Goal: Information Seeking & Learning: Check status

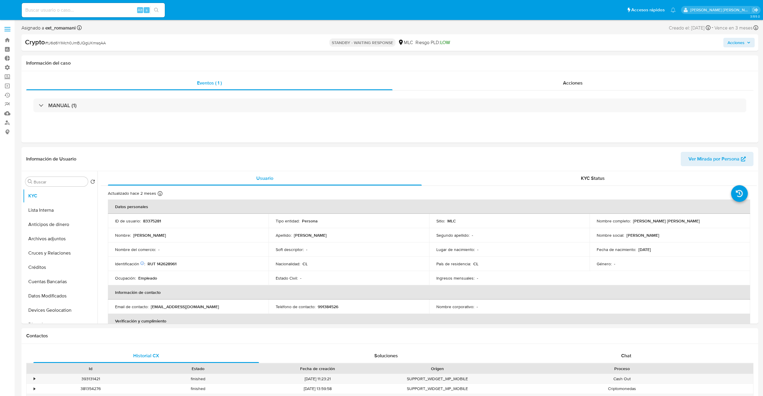
select select "10"
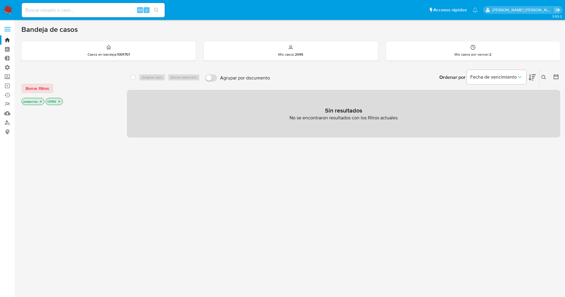
click at [43, 87] on span "Borrar filtros" at bounding box center [38, 88] width 24 height 8
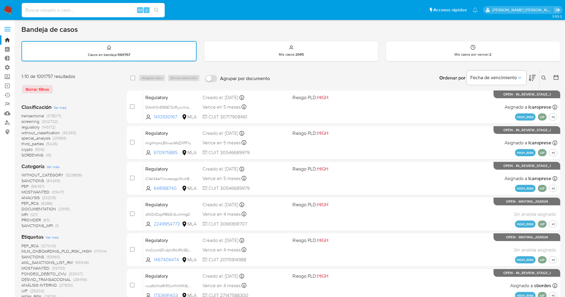
click at [60, 8] on input at bounding box center [93, 10] width 143 height 8
paste input "1684281528"
type input "1684281528"
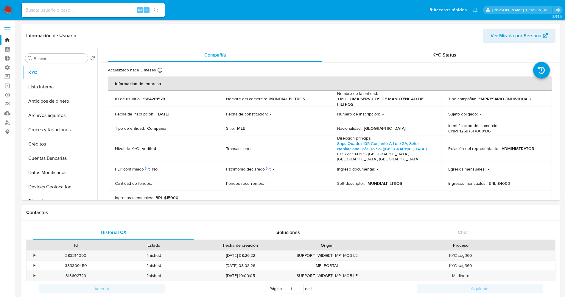
select select "10"
click at [59, 85] on button "Lista Interna" at bounding box center [58, 87] width 70 height 14
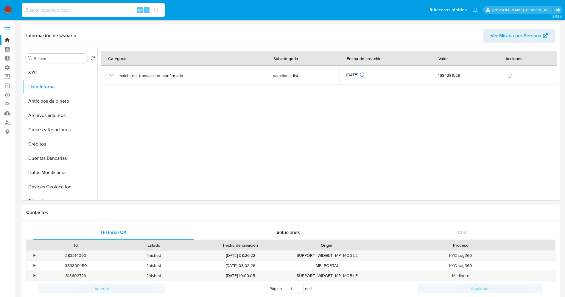
click at [54, 10] on input at bounding box center [93, 10] width 143 height 8
paste input "1086519874"
type input "1086519874"
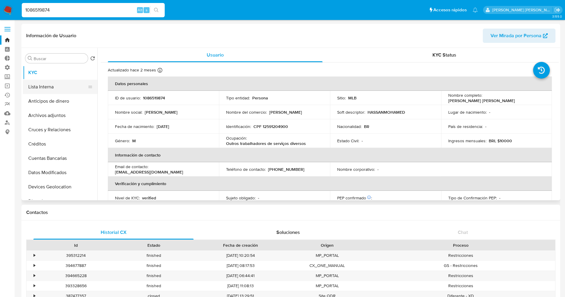
select select "10"
click at [42, 89] on button "Lista Interna" at bounding box center [58, 87] width 70 height 14
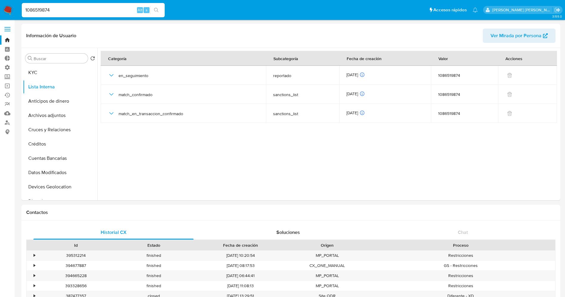
drag, startPoint x: 61, startPoint y: 7, endPoint x: 0, endPoint y: 31, distance: 64.6
paste input "429124836"
type input "1429124836"
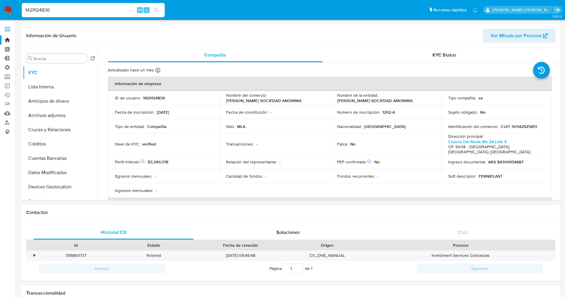
select select "10"
click at [45, 88] on button "Lista Interna" at bounding box center [58, 87] width 70 height 14
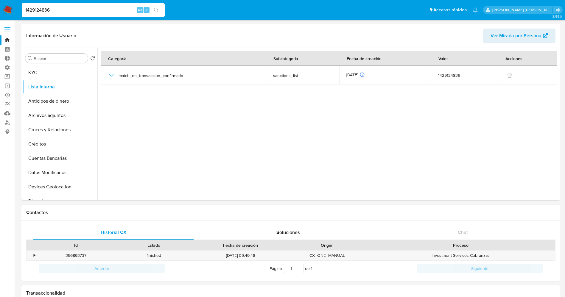
drag, startPoint x: 62, startPoint y: 11, endPoint x: 13, endPoint y: 16, distance: 48.6
click at [13, 16] on nav "Pausado Ver notificaciones 1429124836 Alt s Accesos rápidos Presiona las siguie…" at bounding box center [282, 10] width 565 height 20
paste input "23685478"
type input "236854786"
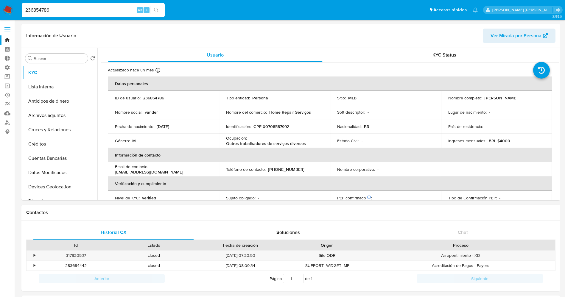
select select "10"
click at [53, 84] on button "Lista Interna" at bounding box center [58, 87] width 70 height 14
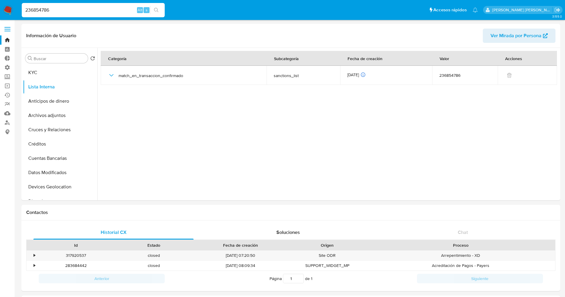
drag, startPoint x: 55, startPoint y: 10, endPoint x: 14, endPoint y: 4, distance: 41.6
click at [14, 4] on nav "Pausado Ver notificaciones 236854786 Alt s Accesos rápidos Presiona las siguien…" at bounding box center [282, 10] width 565 height 20
paste input "1385471200"
type input "1385471200"
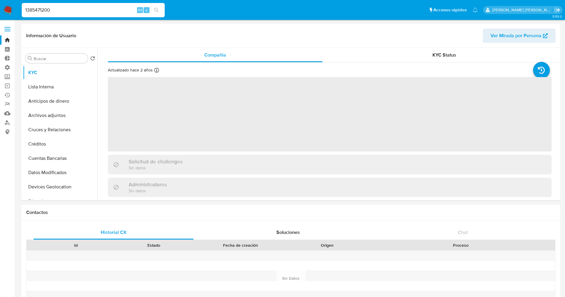
select select "10"
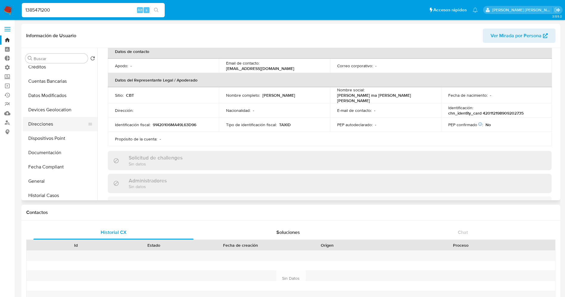
scroll to position [134, 0]
click at [45, 97] on button "Documentación" at bounding box center [58, 96] width 70 height 14
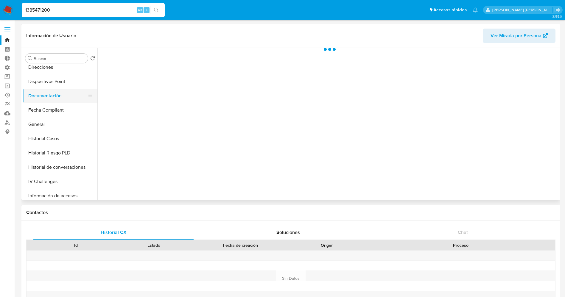
scroll to position [0, 0]
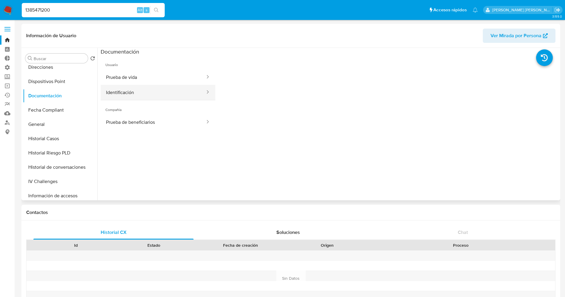
click at [128, 93] on button "Identificación" at bounding box center [153, 92] width 105 height 15
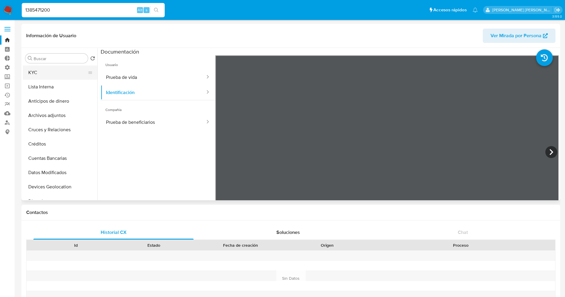
click at [55, 72] on button "KYC" at bounding box center [58, 73] width 70 height 14
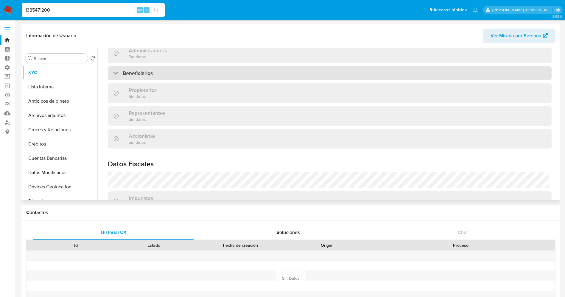
scroll to position [263, 0]
click at [175, 73] on div "Beneficiarios" at bounding box center [330, 75] width 444 height 14
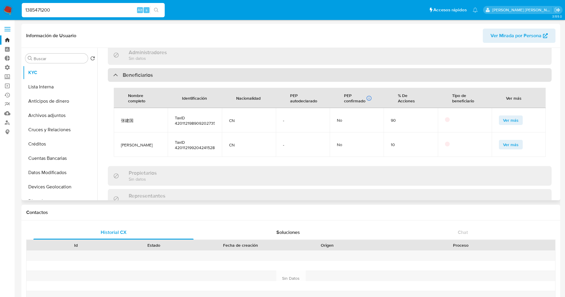
click at [175, 73] on div "Beneficiarios" at bounding box center [330, 75] width 444 height 14
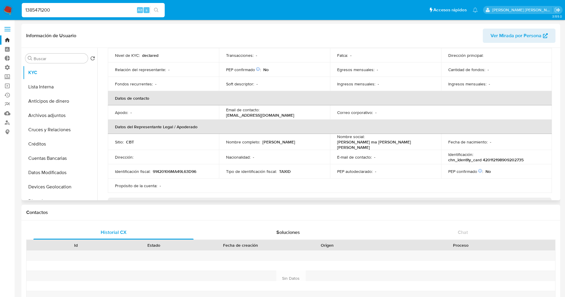
scroll to position [84, 0]
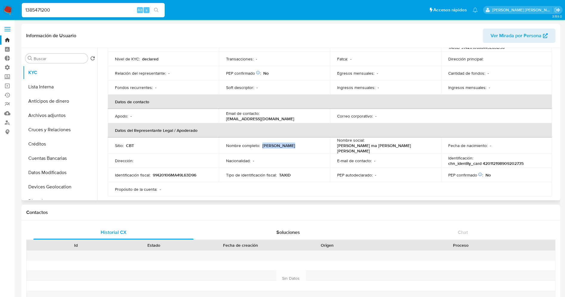
drag, startPoint x: 262, startPoint y: 145, endPoint x: 300, endPoint y: 148, distance: 37.4
click at [300, 148] on td "Nombre completo : Jianguo Zhang" at bounding box center [274, 146] width 111 height 16
copy p "Jianguo Zhang"
drag, startPoint x: 107, startPoint y: 9, endPoint x: 0, endPoint y: 11, distance: 107.3
click at [0, 11] on nav "Pausado Ver notificaciones 1385471200 Alt s Accesos rápidos Presiona las siguie…" at bounding box center [282, 10] width 565 height 20
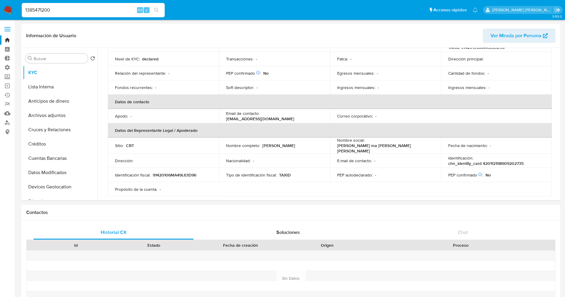
paste input "257658655"
type input "2576586550"
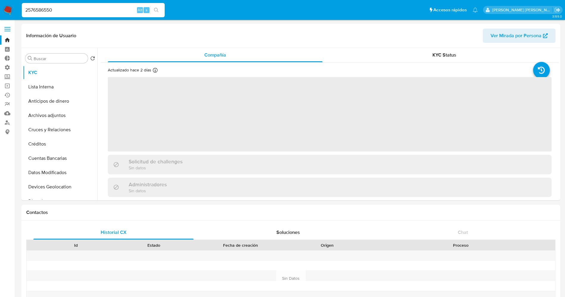
select select "10"
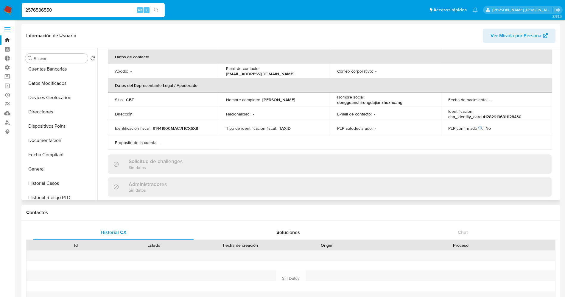
scroll to position [134, 0]
click at [54, 98] on button "Documentación" at bounding box center [58, 96] width 70 height 14
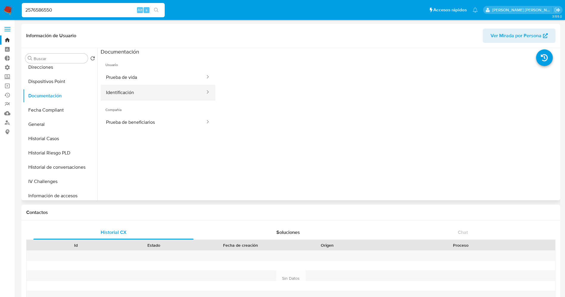
click at [121, 93] on button "Identificación" at bounding box center [153, 92] width 105 height 15
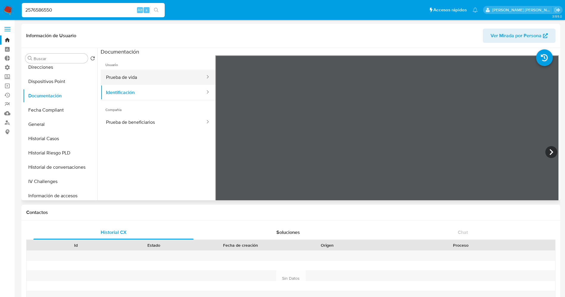
click at [150, 80] on button "Prueba de vida" at bounding box center [153, 77] width 105 height 15
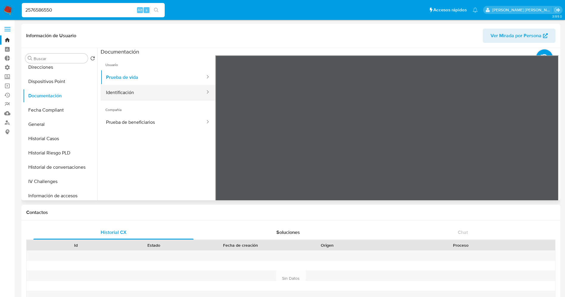
click at [122, 85] on button "Identificación" at bounding box center [153, 92] width 105 height 15
drag, startPoint x: 82, startPoint y: 12, endPoint x: 0, endPoint y: 13, distance: 81.7
click at [0, 13] on nav "Pausado Ver notificaciones 2576586550 Alt s Accesos rápidos Presiona las siguie…" at bounding box center [282, 10] width 565 height 20
paste input "670749"
type input "2567074950"
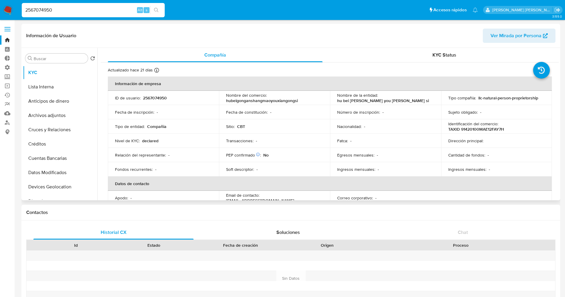
select select "10"
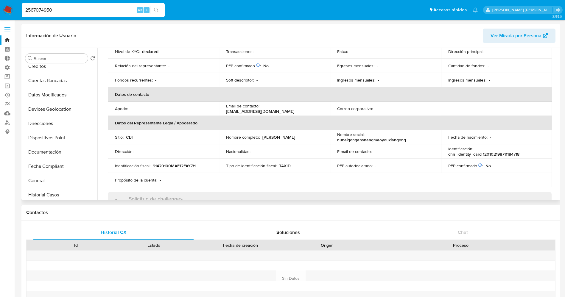
scroll to position [89, 0]
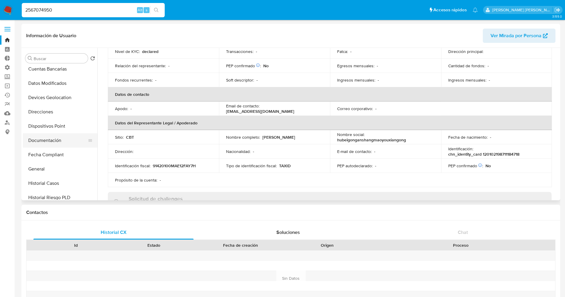
click at [58, 137] on button "Documentación" at bounding box center [58, 141] width 70 height 14
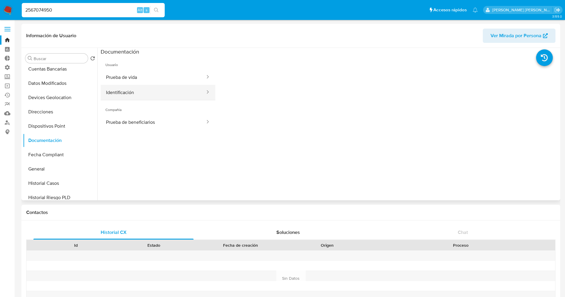
click at [137, 98] on button "Identificación" at bounding box center [153, 92] width 105 height 15
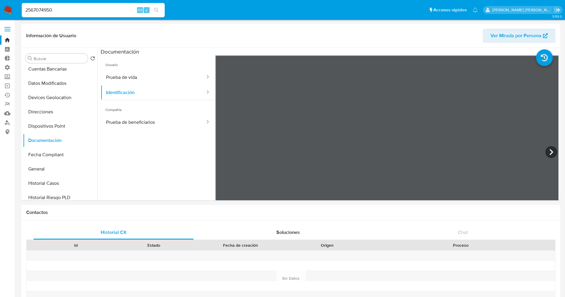
drag, startPoint x: 76, startPoint y: 13, endPoint x: 0, endPoint y: 1, distance: 76.7
click at [0, 1] on nav "Pausado Ver notificaciones 2567074950 Alt s Accesos rápidos Presiona las siguie…" at bounding box center [282, 10] width 565 height 20
paste input "92204"
type input "2569220450"
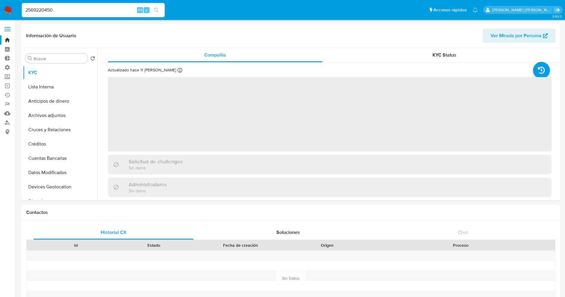
select select "10"
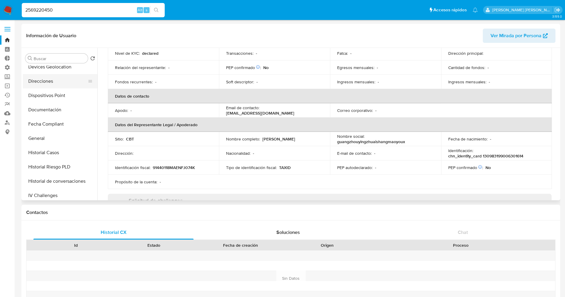
scroll to position [134, 0]
click at [61, 93] on button "Documentación" at bounding box center [58, 96] width 70 height 14
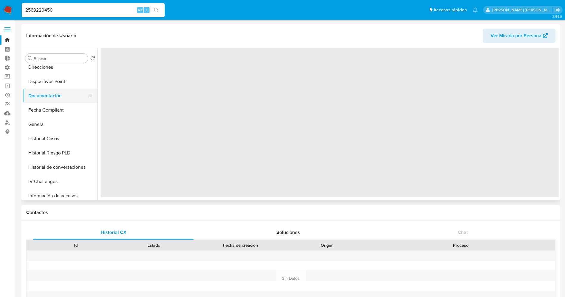
scroll to position [0, 0]
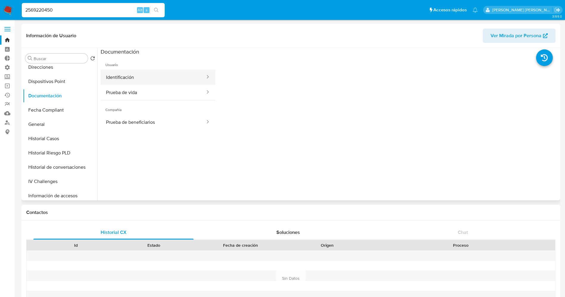
click at [137, 83] on button "Identificación" at bounding box center [153, 77] width 105 height 15
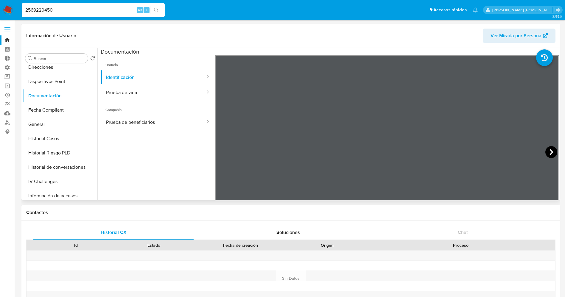
click at [546, 151] on icon at bounding box center [552, 152] width 12 height 12
click at [223, 153] on icon at bounding box center [223, 152] width 12 height 12
click at [113, 88] on button "Prueba de vida" at bounding box center [153, 92] width 105 height 15
click at [86, 4] on div "2569220450 Alt s" at bounding box center [93, 10] width 143 height 14
drag, startPoint x: 87, startPoint y: 11, endPoint x: 0, endPoint y: 16, distance: 87.4
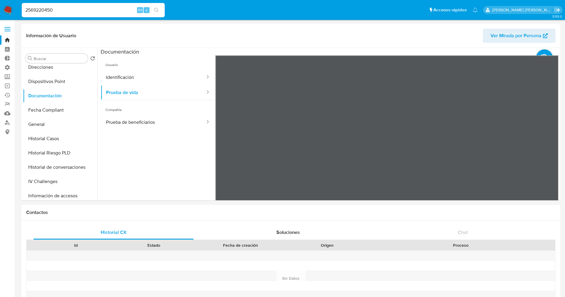
click at [0, 16] on nav "Pausado Ver notificaciones 2569220450 Alt s Accesos rápidos Presiona las siguie…" at bounding box center [282, 10] width 565 height 20
paste input "699162"
type input "2566991620"
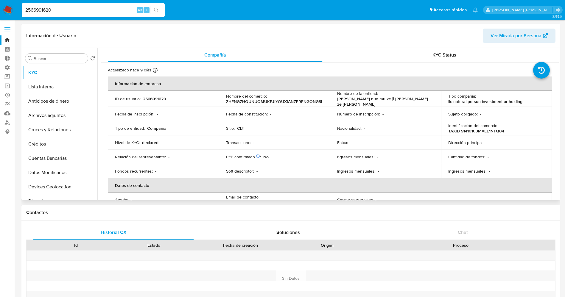
select select "10"
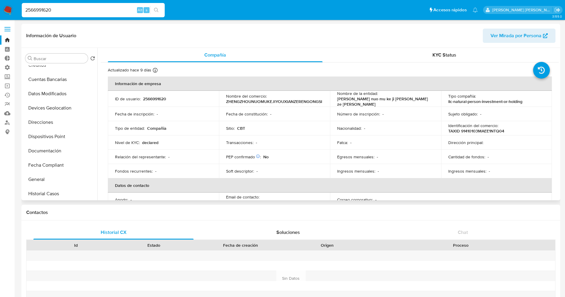
scroll to position [134, 0]
click at [50, 101] on button "Documentación" at bounding box center [58, 96] width 70 height 14
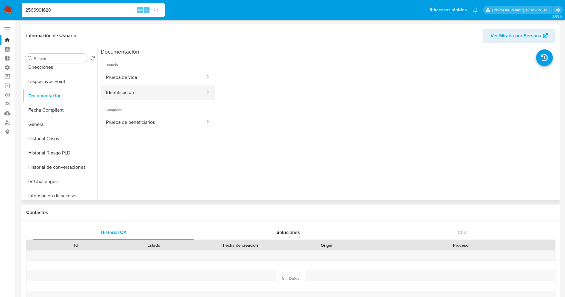
click at [135, 89] on button "Identificación" at bounding box center [153, 92] width 105 height 15
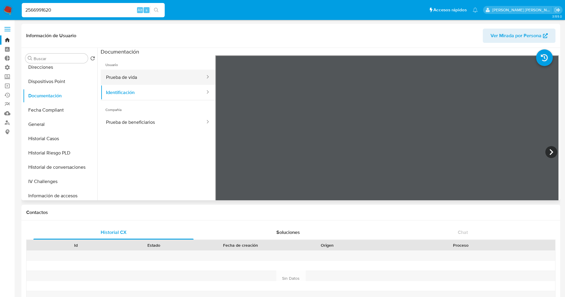
click at [149, 70] on button "Prueba de vida" at bounding box center [153, 77] width 105 height 15
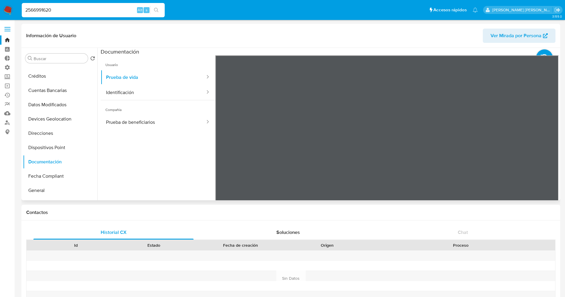
scroll to position [0, 0]
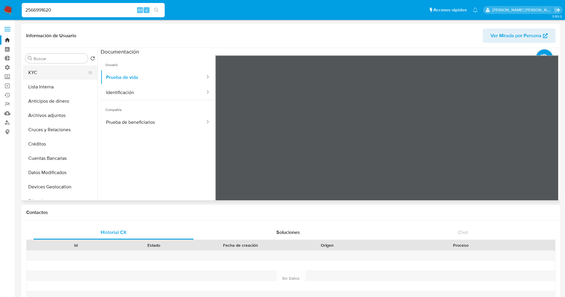
click at [62, 72] on button "KYC" at bounding box center [58, 73] width 70 height 14
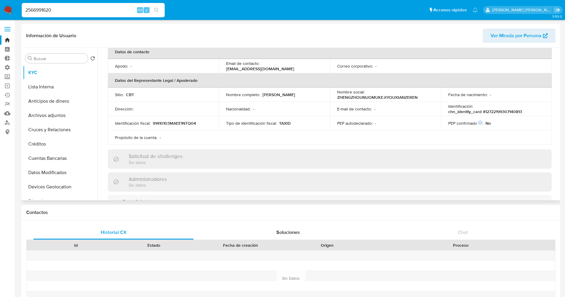
scroll to position [89, 0]
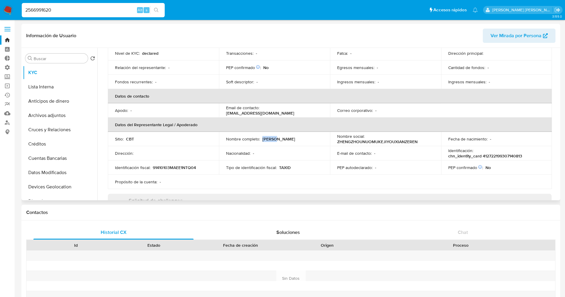
drag, startPoint x: 262, startPoint y: 138, endPoint x: 273, endPoint y: 136, distance: 11.2
click at [277, 137] on div "Nombre completo : Wei Li" at bounding box center [274, 139] width 97 height 5
copy p "Wei Li"
drag, startPoint x: 108, startPoint y: 10, endPoint x: 0, endPoint y: 5, distance: 108.0
click at [0, 5] on nav "Pausado Ver notificaciones 2566991620 Alt s Accesos rápidos Presiona las siguie…" at bounding box center [282, 10] width 565 height 20
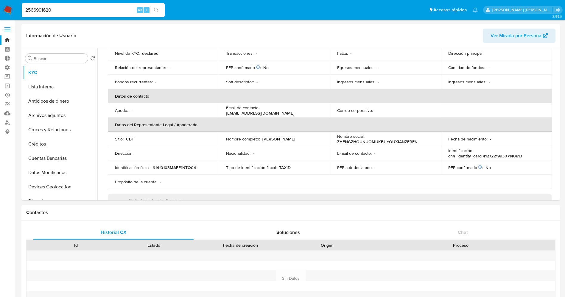
paste input "62027991"
type input "2620279910"
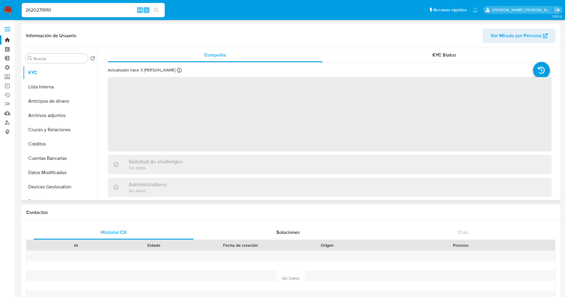
select select "10"
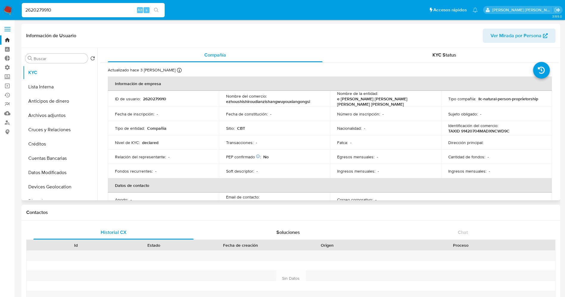
scroll to position [89, 0]
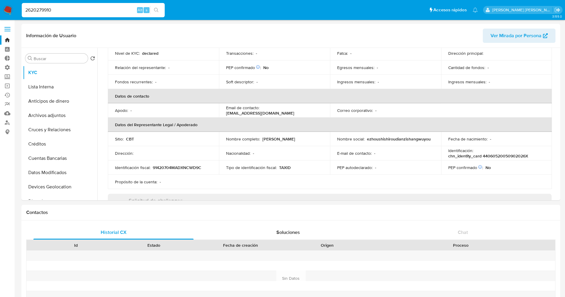
click at [76, 3] on div "2620279910 Alt s" at bounding box center [93, 10] width 143 height 14
drag, startPoint x: 0, startPoint y: 14, endPoint x: 0, endPoint y: 19, distance: 5.4
paste input ""7672525""
type input "7672525"
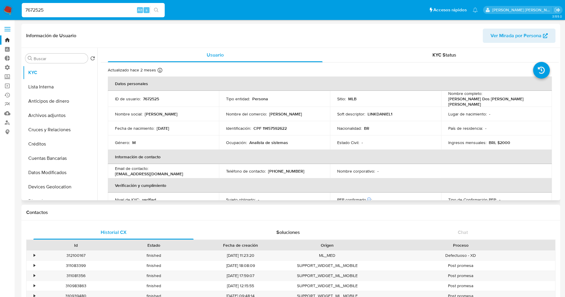
select select "10"
drag, startPoint x: 103, startPoint y: 11, endPoint x: 0, endPoint y: 11, distance: 103.1
click at [0, 11] on nav "Pausado Ver notificaciones 7672525 Alt s Accesos rápidos Presiona las siguiente…" at bounding box center [282, 10] width 565 height 20
paste input "2620279910"
type input "2620279910"
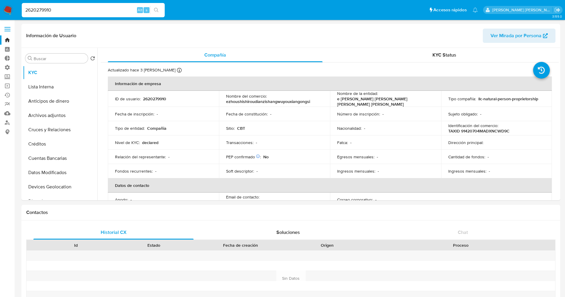
select select "10"
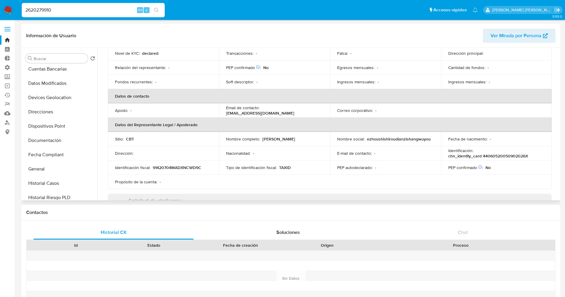
scroll to position [134, 0]
click at [45, 95] on button "Documentación" at bounding box center [58, 96] width 70 height 14
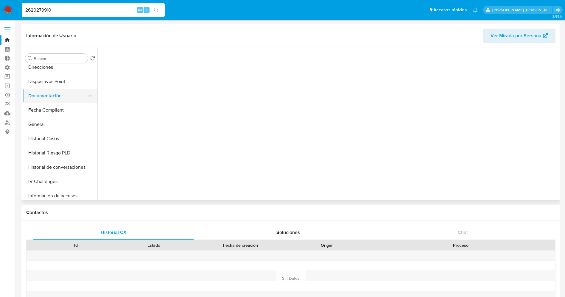
scroll to position [0, 0]
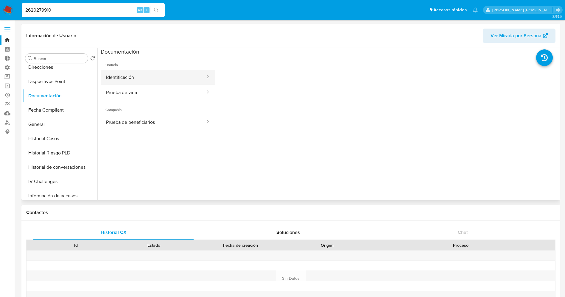
click at [154, 82] on button "Identificación" at bounding box center [153, 77] width 105 height 15
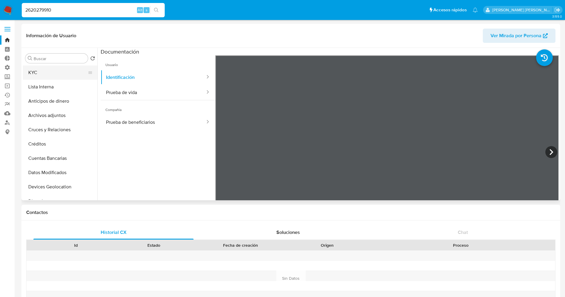
click at [50, 69] on button "KYC" at bounding box center [58, 73] width 70 height 14
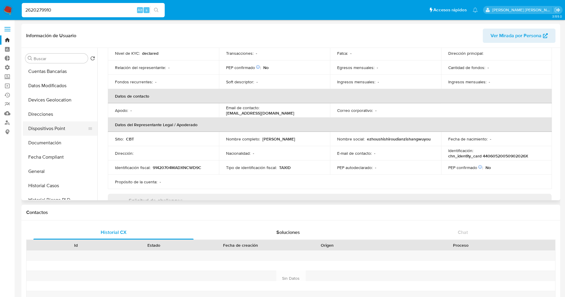
scroll to position [89, 0]
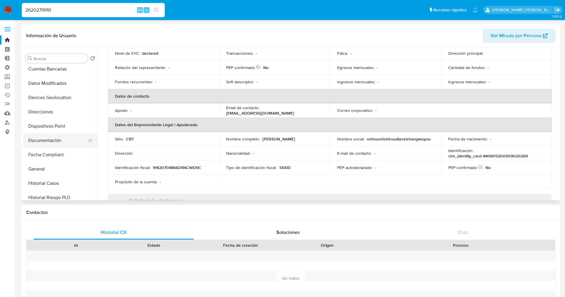
click at [41, 142] on button "Documentación" at bounding box center [58, 141] width 70 height 14
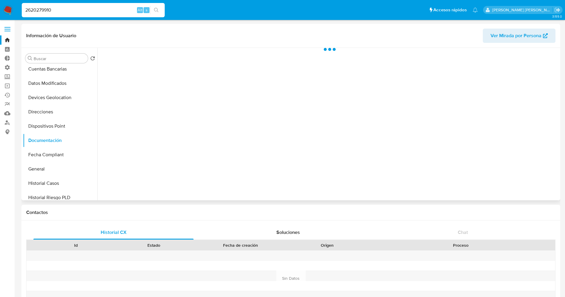
scroll to position [0, 0]
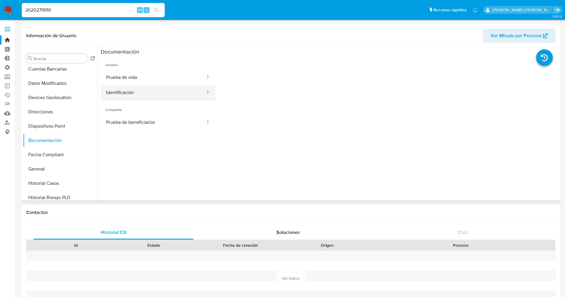
click at [159, 97] on button "Identificación" at bounding box center [153, 92] width 105 height 15
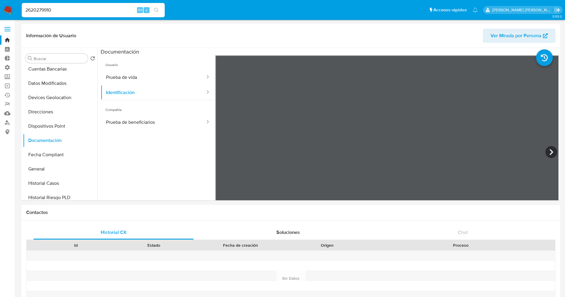
drag, startPoint x: 103, startPoint y: 13, endPoint x: 0, endPoint y: 17, distance: 102.9
click at [0, 17] on nav "Pausado Ver notificaciones 2620279910 Alt s Accesos rápidos Presiona las siguie…" at bounding box center [282, 10] width 565 height 20
paste input "1378071881"
type input "1378071881"
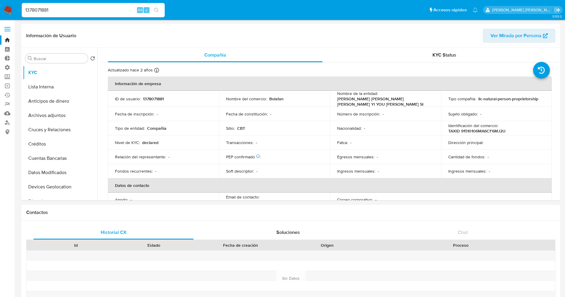
select select "10"
drag, startPoint x: 64, startPoint y: 9, endPoint x: 24, endPoint y: 16, distance: 40.5
click at [24, 16] on div "1378071881 Alt s" at bounding box center [93, 10] width 143 height 14
drag, startPoint x: 88, startPoint y: 10, endPoint x: 0, endPoint y: 10, distance: 87.9
click at [0, 10] on nav "Pausado Ver notificaciones 1378071881 Alt s Accesos rápidos Presiona las siguie…" at bounding box center [282, 10] width 565 height 20
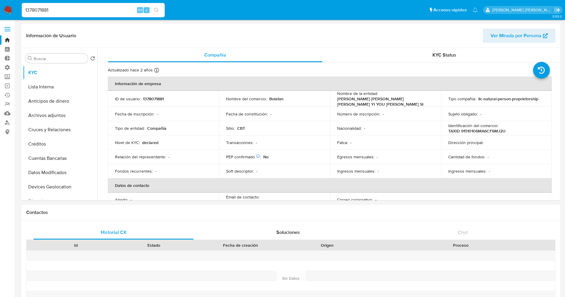
paste input ""5939849""
type input "5939849"
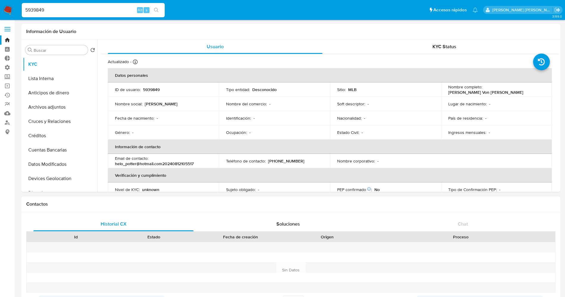
select select "10"
drag, startPoint x: 108, startPoint y: 7, endPoint x: 14, endPoint y: 14, distance: 94.7
click at [14, 14] on nav "Pausado Ver notificaciones 5939849 Alt s Accesos rápidos Presiona las siguiente…" at bounding box center [282, 10] width 565 height 20
paste input "1378071881"
type input "1378071881"
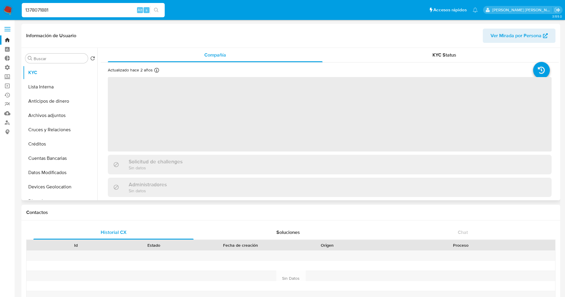
select select "10"
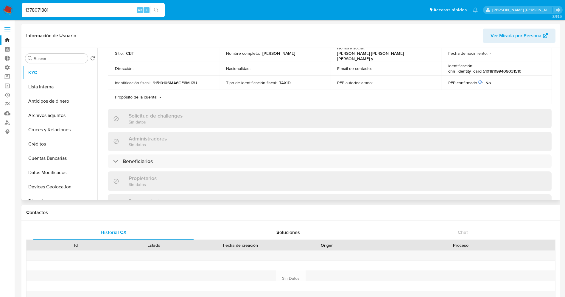
scroll to position [224, 0]
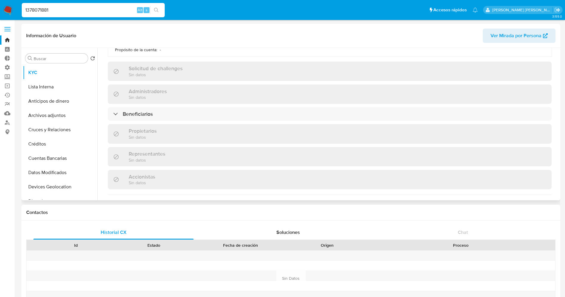
click at [201, 103] on div "Información de empresa ID de usuario : 1378071881 Nombre del comercio : Bolafan…" at bounding box center [330, 64] width 444 height 423
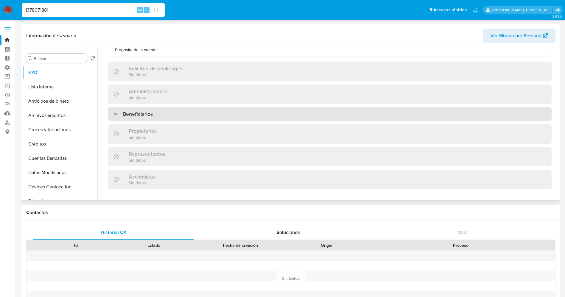
click at [200, 108] on div "Beneficiarios" at bounding box center [330, 114] width 444 height 14
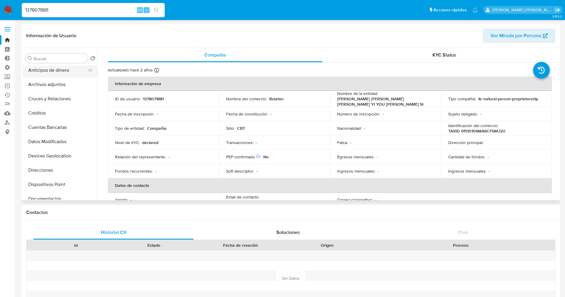
scroll to position [89, 0]
click at [42, 142] on button "Documentación" at bounding box center [58, 141] width 70 height 14
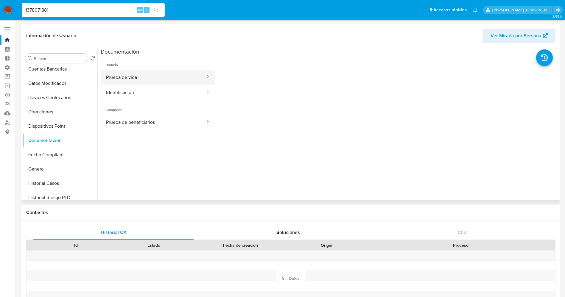
click at [169, 81] on button "Prueba de vida" at bounding box center [153, 77] width 105 height 15
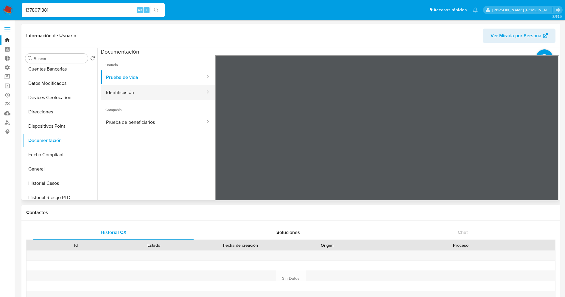
click at [157, 90] on button "Identificación" at bounding box center [153, 92] width 105 height 15
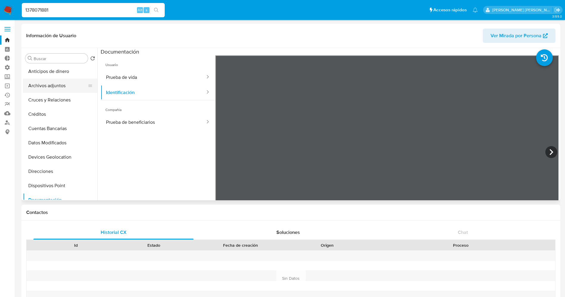
scroll to position [0, 0]
click at [35, 63] on div "Buscar Volver al orden por defecto KYC Lista Interna Anticipos de dinero Archiv…" at bounding box center [60, 125] width 75 height 152
click at [33, 73] on button "KYC" at bounding box center [58, 73] width 70 height 14
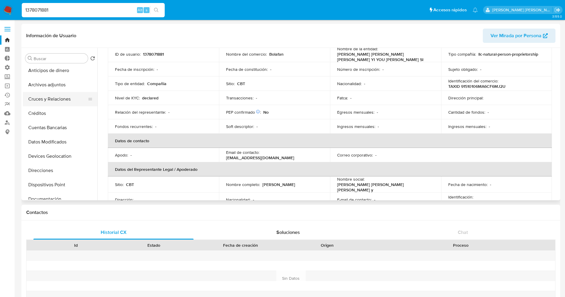
scroll to position [45, 0]
click at [49, 187] on button "Documentación" at bounding box center [58, 185] width 70 height 14
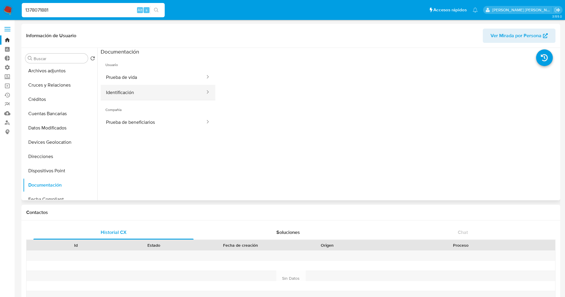
click at [158, 92] on button "Identificación" at bounding box center [153, 92] width 105 height 15
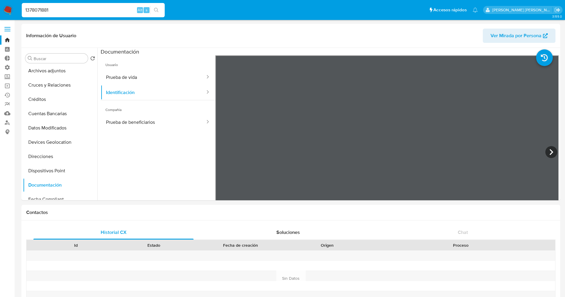
drag, startPoint x: 88, startPoint y: 6, endPoint x: 0, endPoint y: 7, distance: 88.2
click at [0, 7] on nav "Pausado Ver notificaciones 1378071881 Alt s Accesos rápidos Presiona las siguie…" at bounding box center [282, 10] width 565 height 20
paste input "215907687"
type input "2159076871"
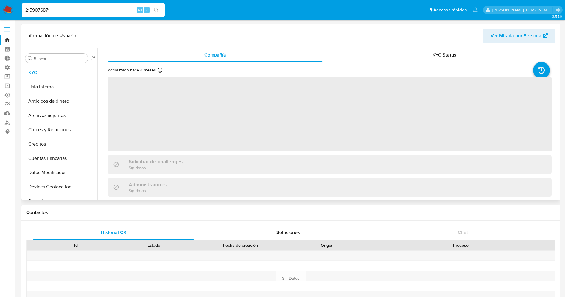
select select "10"
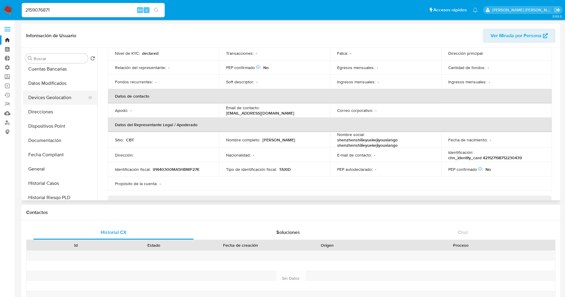
scroll to position [134, 0]
click at [49, 98] on button "Documentación" at bounding box center [58, 96] width 70 height 14
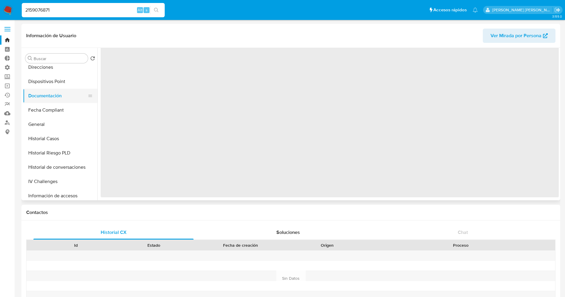
scroll to position [0, 0]
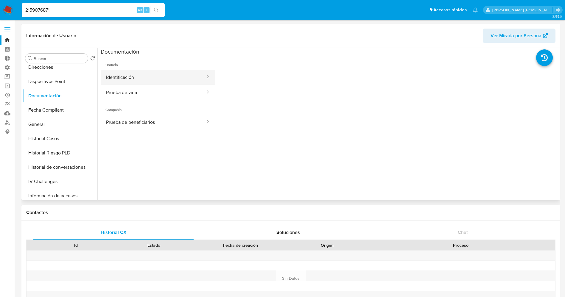
click at [132, 81] on button "Identificación" at bounding box center [153, 77] width 105 height 15
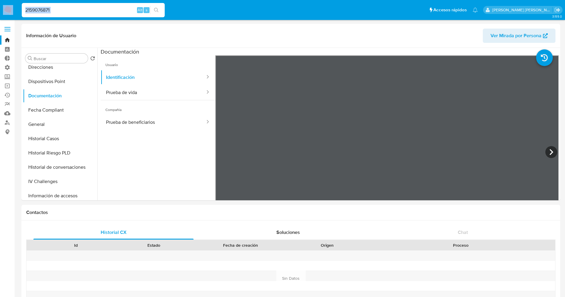
drag, startPoint x: 95, startPoint y: 14, endPoint x: 0, endPoint y: 14, distance: 95.1
click at [0, 14] on nav "Pausado Ver notificaciones 2159076871 Alt s Accesos rápidos Presiona las siguie…" at bounding box center [282, 10] width 565 height 20
click at [62, 5] on div "2159076871 Alt s" at bounding box center [93, 10] width 143 height 14
drag, startPoint x: 62, startPoint y: 9, endPoint x: 23, endPoint y: 12, distance: 39.7
click at [23, 12] on input "2159076871" at bounding box center [93, 10] width 143 height 8
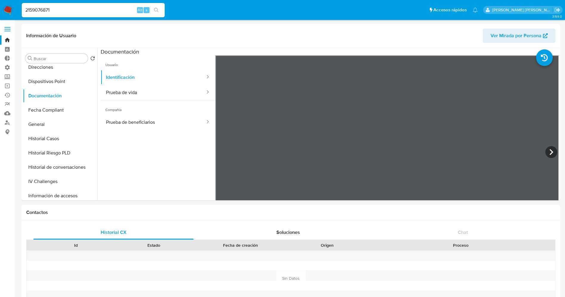
paste input ""1837329""
type input "1837329"
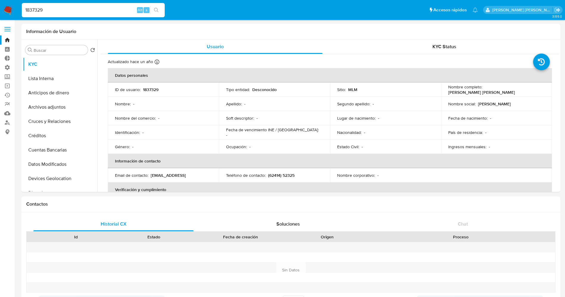
select select "10"
drag, startPoint x: 54, startPoint y: 8, endPoint x: 0, endPoint y: 10, distance: 54.3
click at [0, 10] on nav "Pausado Ver notificaciones 1837329 Alt s Accesos rápidos Presiona las siguiente…" at bounding box center [282, 10] width 565 height 20
paste input "2159076871"
type input "2159076871"
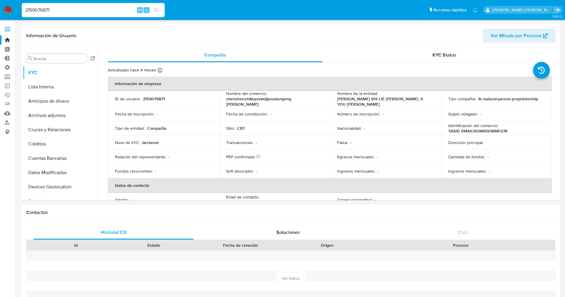
select select "10"
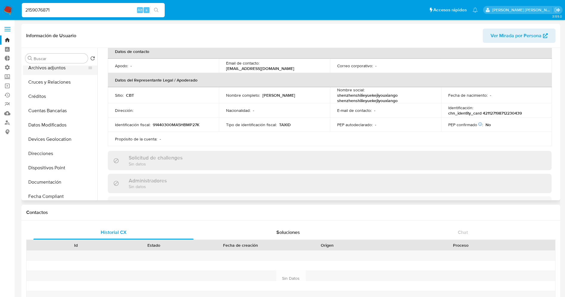
scroll to position [89, 0]
click at [47, 139] on button "Documentación" at bounding box center [58, 141] width 70 height 14
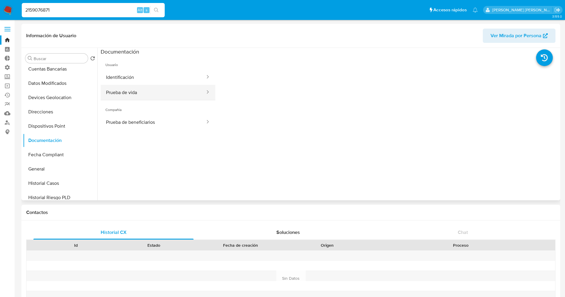
click at [156, 87] on button "Prueba de vida" at bounding box center [153, 92] width 105 height 15
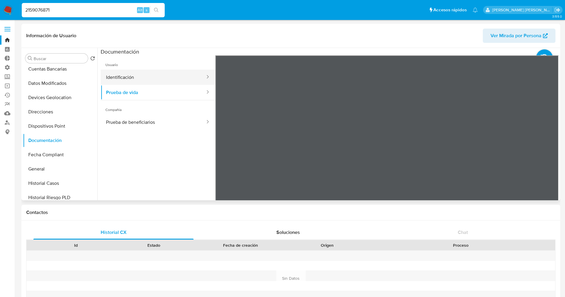
click at [134, 76] on button "Identificación" at bounding box center [153, 77] width 105 height 15
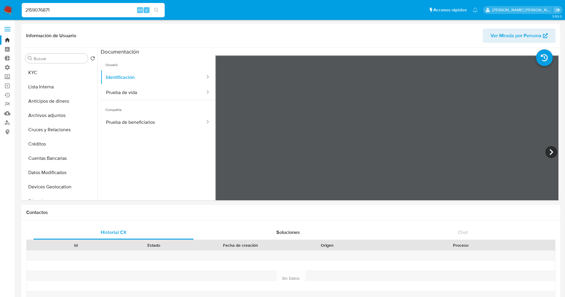
click at [88, 10] on input "2159076871" at bounding box center [93, 10] width 143 height 8
drag, startPoint x: 24, startPoint y: 22, endPoint x: 0, endPoint y: 22, distance: 23.5
paste input "55493314"
type input "2554933141"
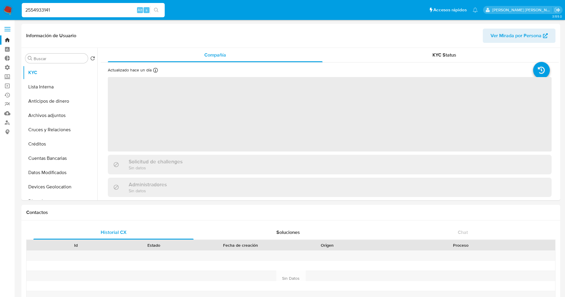
select select "10"
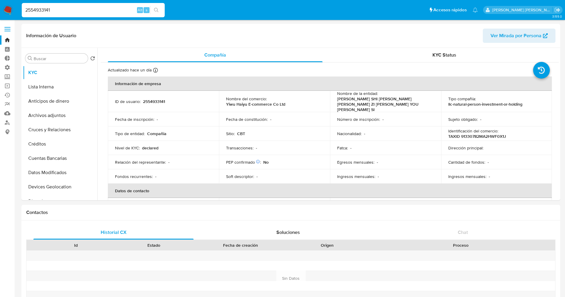
drag, startPoint x: 74, startPoint y: 8, endPoint x: 0, endPoint y: 6, distance: 73.6
click at [0, 6] on nav "Pausado Ver notificaciones 2554933141 Alt s Accesos rápidos Presiona las siguie…" at bounding box center [282, 10] width 565 height 20
paste input ""8013502""
type input "8013502"
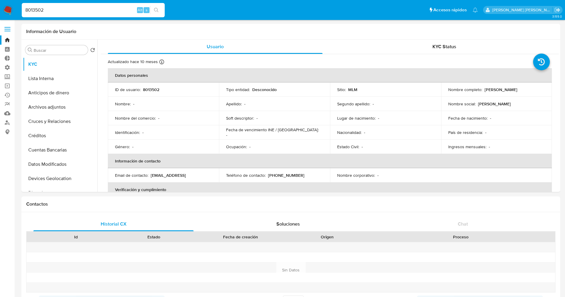
select select "10"
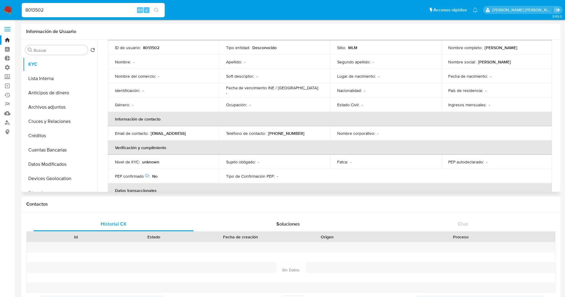
scroll to position [89, 0]
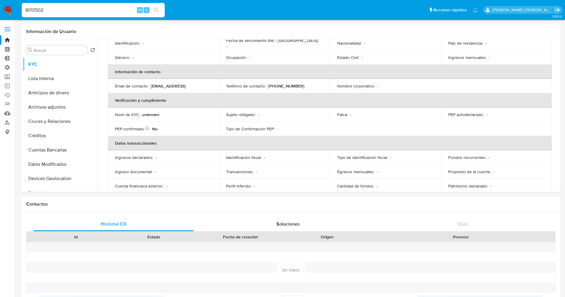
drag, startPoint x: 70, startPoint y: 12, endPoint x: 2, endPoint y: 14, distance: 68.6
click at [0, 11] on nav "Pausado Ver notificaciones 8013502 Alt s Accesos rápidos Presiona las siguiente…" at bounding box center [282, 10] width 565 height 20
paste input "2554933141"
type input "2554933141"
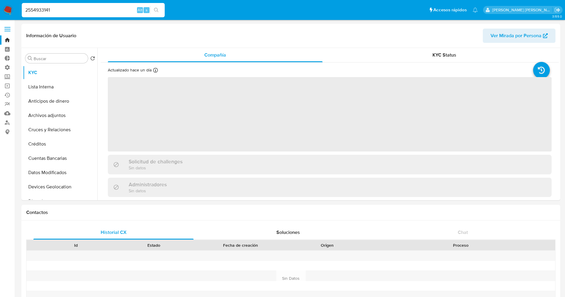
select select "10"
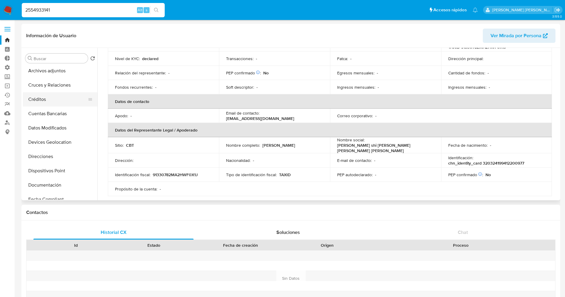
scroll to position [89, 0]
click at [52, 137] on button "Documentación" at bounding box center [58, 141] width 70 height 14
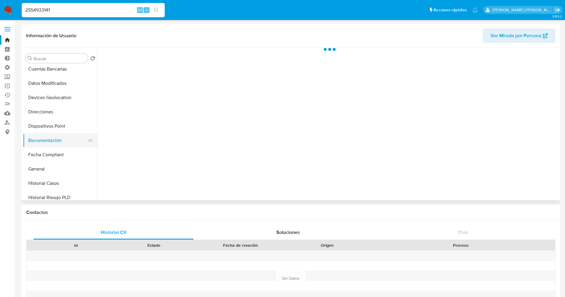
scroll to position [0, 0]
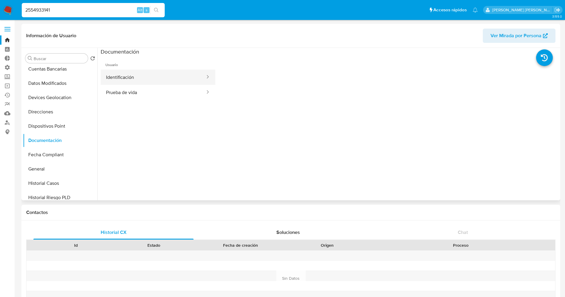
click at [132, 73] on button "Identificación" at bounding box center [153, 77] width 105 height 15
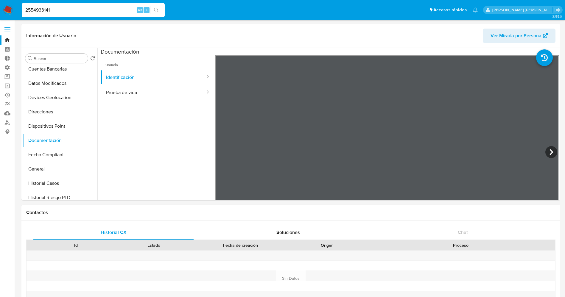
drag, startPoint x: 76, startPoint y: 8, endPoint x: 0, endPoint y: 7, distance: 76.3
click at [0, 7] on nav "Pausado Ver notificaciones 2554933141 Alt s Accesos rápidos Presiona las siguie…" at bounding box center [282, 10] width 565 height 20
click at [10, 12] on img at bounding box center [8, 10] width 10 height 10
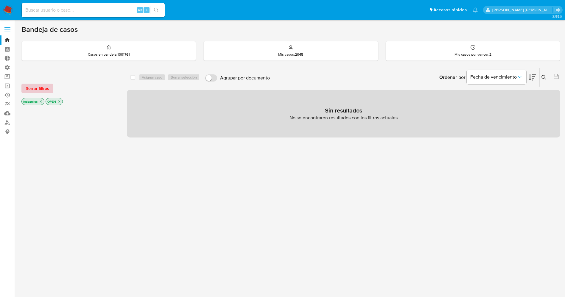
click at [42, 89] on span "Borrar filtros" at bounding box center [38, 88] width 24 height 8
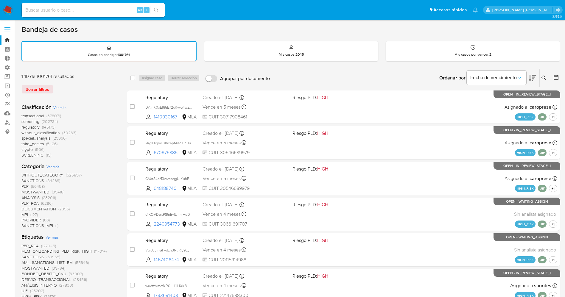
click at [545, 76] on icon at bounding box center [544, 78] width 5 height 5
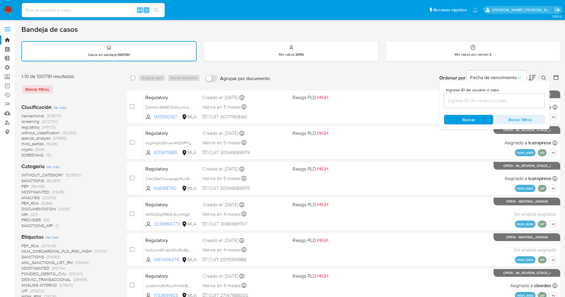
click at [466, 100] on input at bounding box center [494, 101] width 101 height 8
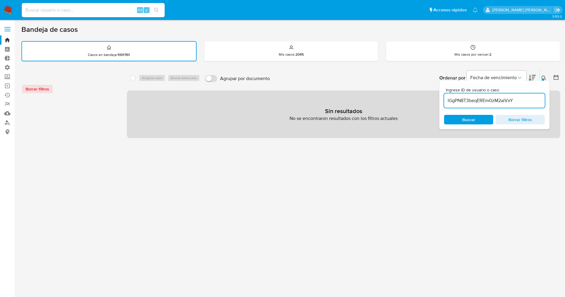
click at [449, 100] on input "lGgPN8T3beqEREm0zM2aiVxY" at bounding box center [494, 101] width 101 height 8
click at [537, 107] on div "lGgPN8T3beqEREm0zM2aiVxY" at bounding box center [494, 101] width 101 height 14
click at [538, 101] on input "lGgPN8T3beqEREm0zM2aiVxY" at bounding box center [494, 101] width 101 height 8
type input "lGgPN8T3beqEREm0zM2aiVxY"
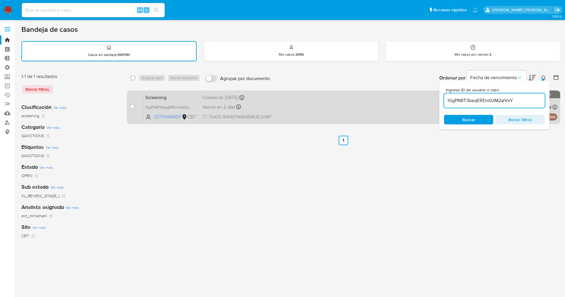
click at [323, 108] on div "Screening lGgPN8T3beqEREm0zM2aiVxY 2575068869 CBT Creado el: 20/08/2025 Creado …" at bounding box center [350, 107] width 415 height 30
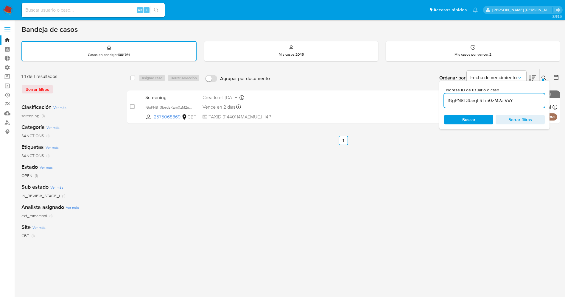
click at [95, 12] on input at bounding box center [93, 10] width 143 height 8
paste input "2554933141"
type input "2554933141"
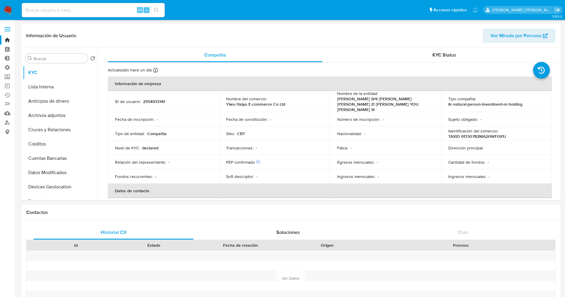
select select "10"
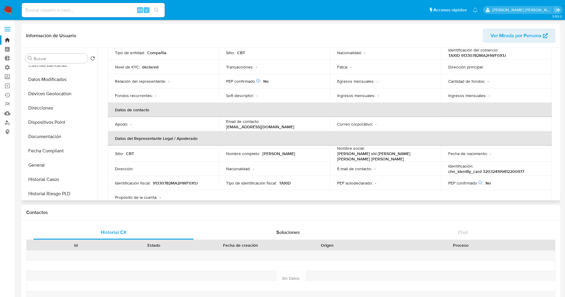
scroll to position [95, 0]
click at [55, 130] on button "Documentación" at bounding box center [58, 135] width 70 height 14
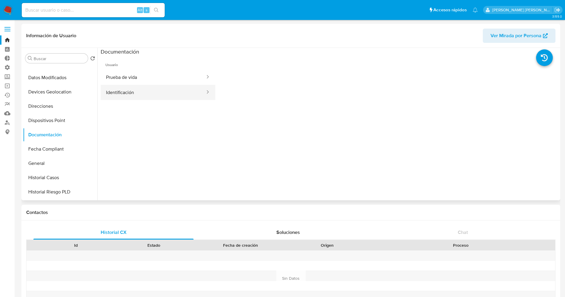
click at [133, 92] on button "Identificación" at bounding box center [153, 92] width 105 height 15
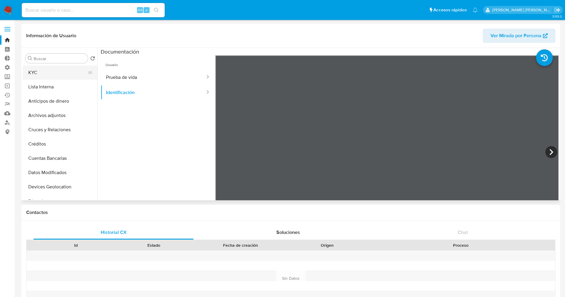
click at [67, 69] on button "KYC" at bounding box center [58, 73] width 70 height 14
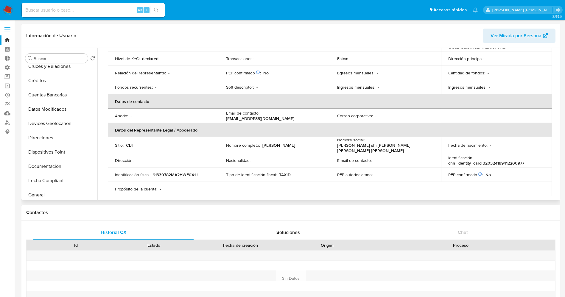
scroll to position [67, 0]
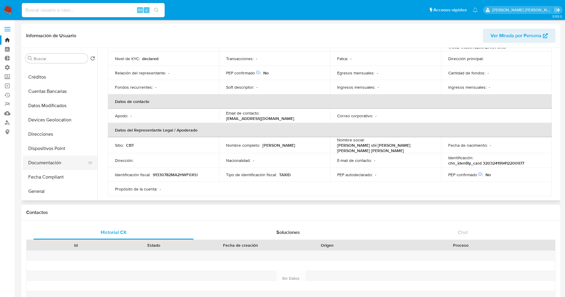
click at [52, 162] on button "Documentación" at bounding box center [58, 163] width 70 height 14
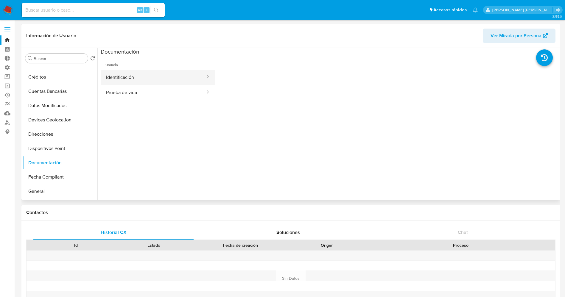
click at [128, 80] on button "Identificación" at bounding box center [153, 77] width 105 height 15
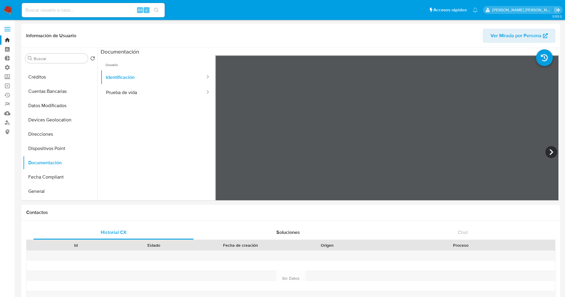
click at [81, 8] on input at bounding box center [93, 10] width 143 height 8
paste input "1271505242"
type input "1271505242"
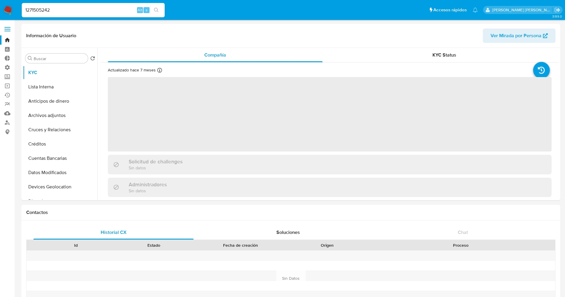
select select "10"
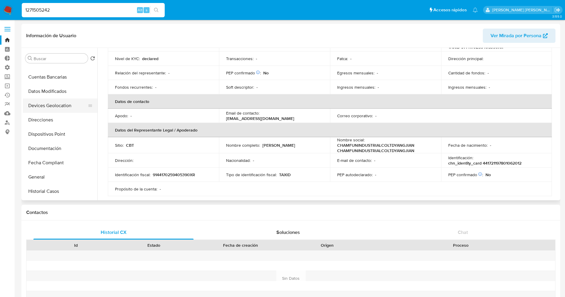
scroll to position [89, 0]
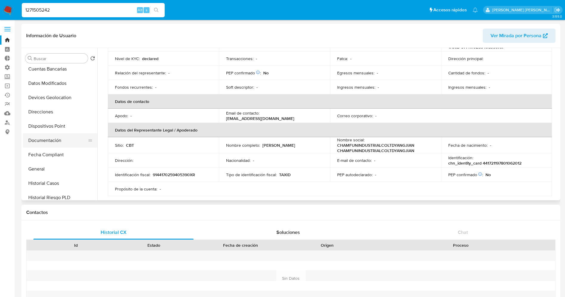
click at [55, 141] on button "Documentación" at bounding box center [58, 141] width 70 height 14
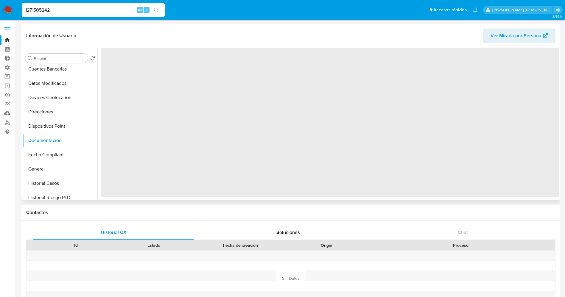
scroll to position [0, 0]
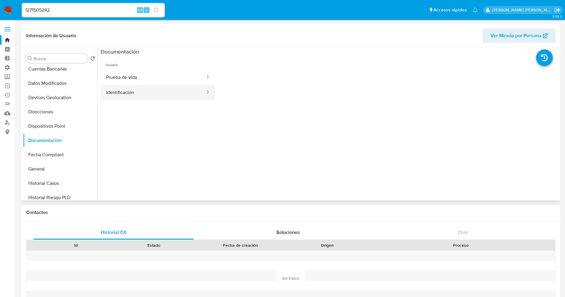
click at [138, 94] on button "Identificación" at bounding box center [153, 92] width 105 height 15
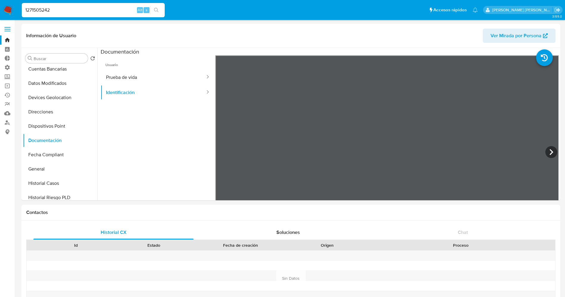
drag, startPoint x: 94, startPoint y: 7, endPoint x: 0, endPoint y: 12, distance: 94.0
click at [0, 12] on nav "Pausado Ver notificaciones 1271505242 Alt s Accesos rápidos Presiona las siguie…" at bounding box center [282, 10] width 565 height 20
paste input "234204383"
type input "2342043832"
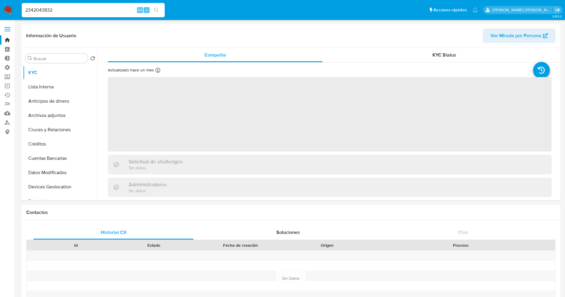
select select "10"
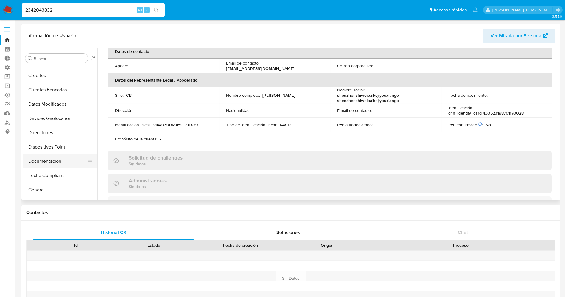
scroll to position [89, 0]
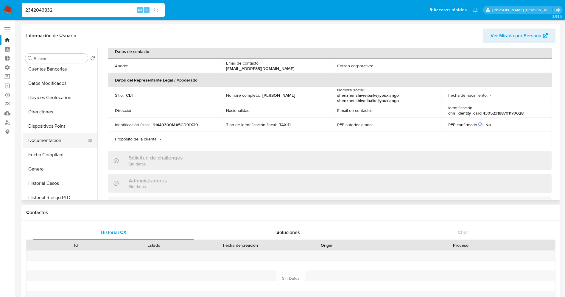
click at [48, 142] on button "Documentación" at bounding box center [58, 141] width 70 height 14
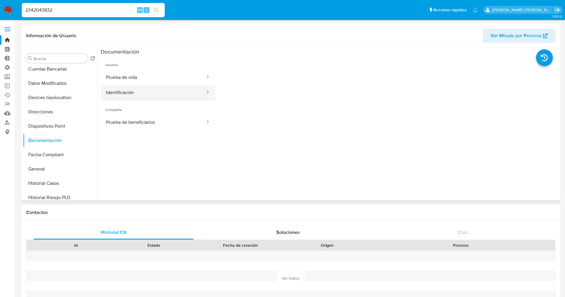
click at [129, 92] on button "Identificación" at bounding box center [153, 92] width 105 height 15
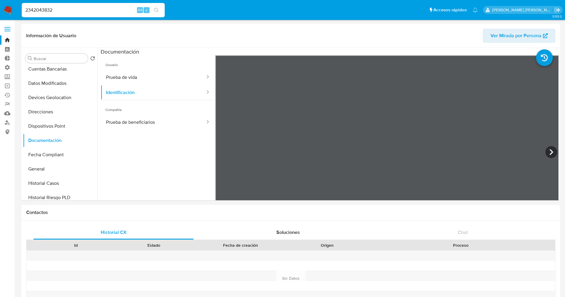
drag, startPoint x: 37, startPoint y: 12, endPoint x: 0, endPoint y: 14, distance: 36.7
click at [0, 14] on nav "Pausado Ver notificaciones 2342043832 Alt s Accesos rápidos Presiona las siguie…" at bounding box center [282, 10] width 565 height 20
paste input "56764341"
type input "2567643412"
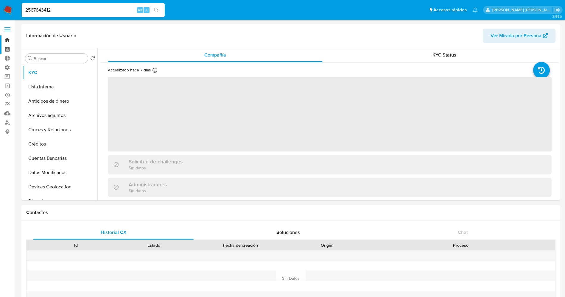
select select "10"
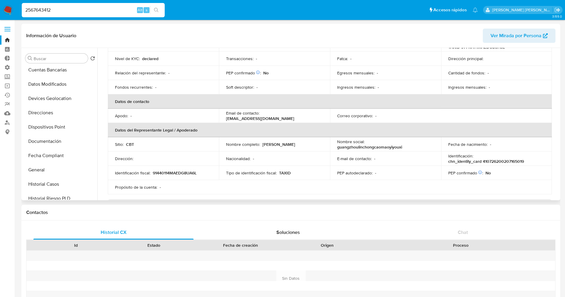
scroll to position [89, 0]
click at [51, 139] on button "Documentación" at bounding box center [58, 141] width 70 height 14
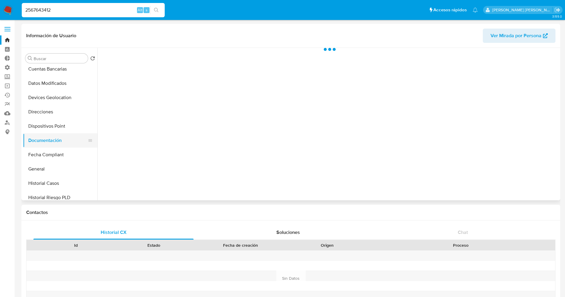
scroll to position [0, 0]
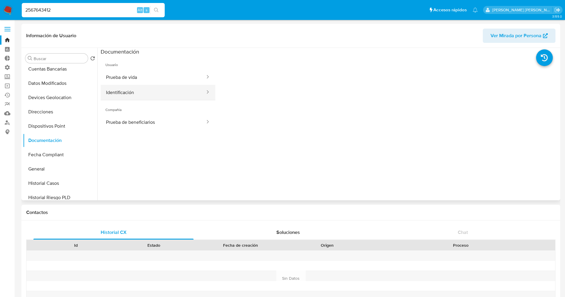
click at [126, 92] on button "Identificación" at bounding box center [153, 92] width 105 height 15
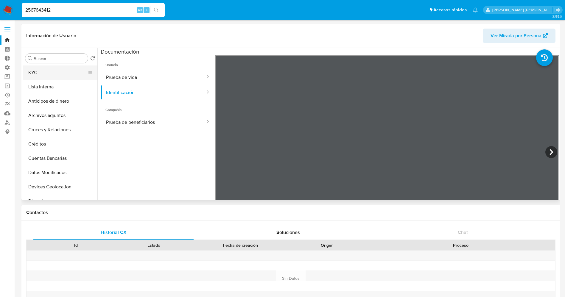
click at [49, 77] on button "KYC" at bounding box center [58, 73] width 70 height 14
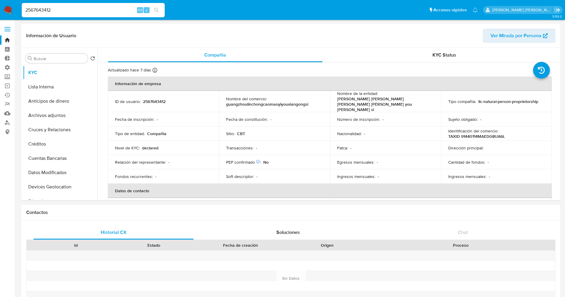
drag, startPoint x: 106, startPoint y: 11, endPoint x: 0, endPoint y: 11, distance: 105.5
click at [0, 11] on nav "Pausado Ver notificaciones 2567643412 Alt s Accesos rápidos Presiona las siguie…" at bounding box center [282, 10] width 565 height 20
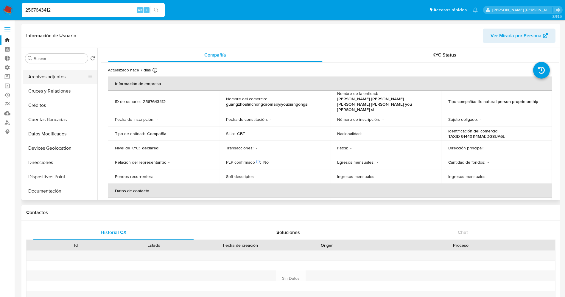
scroll to position [89, 0]
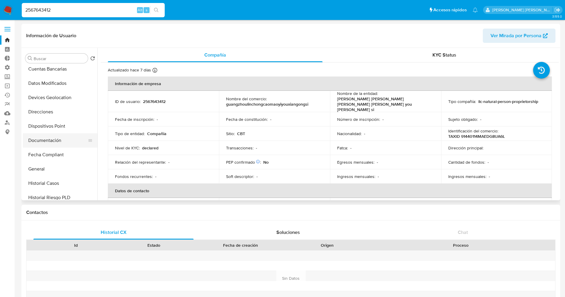
click at [38, 139] on button "Documentación" at bounding box center [58, 141] width 70 height 14
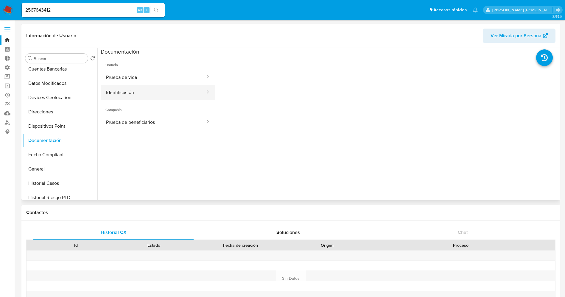
click at [135, 94] on button "Identificación" at bounding box center [153, 92] width 105 height 15
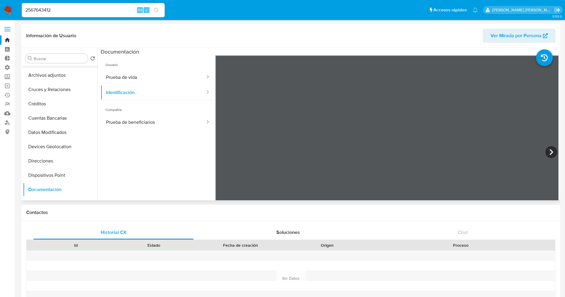
scroll to position [0, 0]
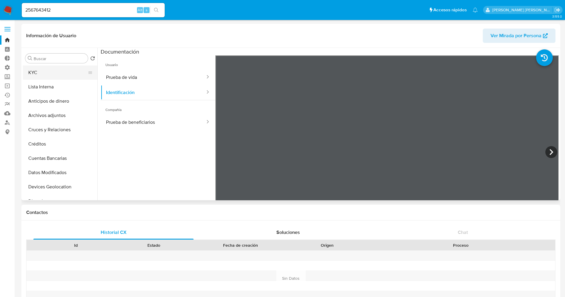
click at [42, 72] on button "KYC" at bounding box center [58, 73] width 70 height 14
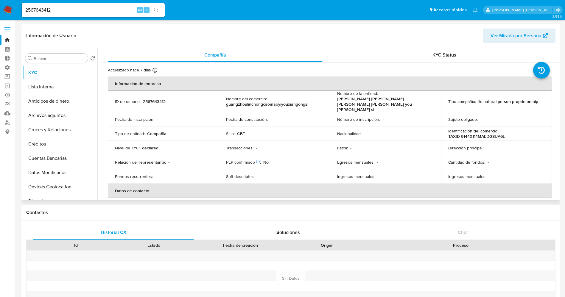
scroll to position [45, 0]
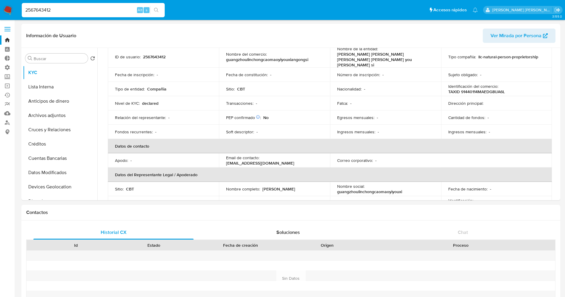
drag, startPoint x: 98, startPoint y: 11, endPoint x: 0, endPoint y: 11, distance: 98.4
click at [0, 11] on nav "Pausado Ver notificaciones 2567643412 Alt s Accesos rápidos Presiona las siguie…" at bounding box center [282, 10] width 565 height 20
paste input "7092533"
type input "2570925332"
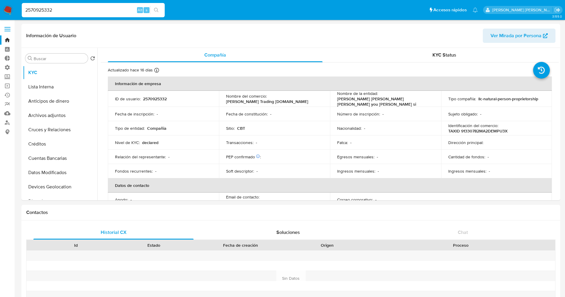
select select "10"
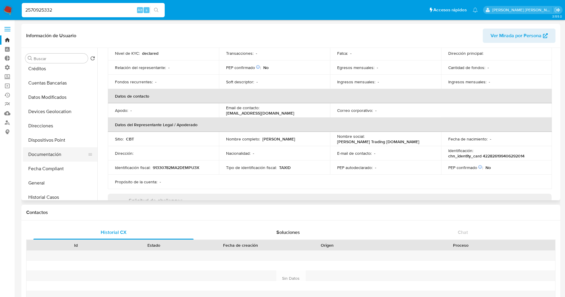
scroll to position [89, 0]
click at [57, 147] on button "Documentación" at bounding box center [58, 141] width 70 height 14
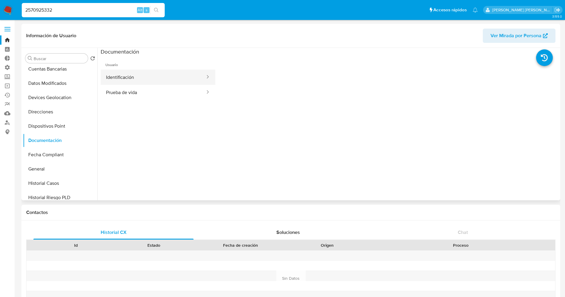
click at [136, 75] on button "Identificación" at bounding box center [153, 77] width 105 height 15
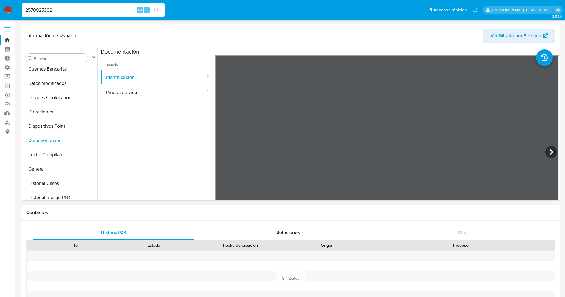
drag, startPoint x: 59, startPoint y: 7, endPoint x: 0, endPoint y: 8, distance: 58.7
click at [0, 8] on nav "Pausado Ver notificaciones 2570925332 Alt s Accesos rápidos Presiona las siguie…" at bounding box center [282, 10] width 565 height 20
paste input "60565102"
type input "2605651022"
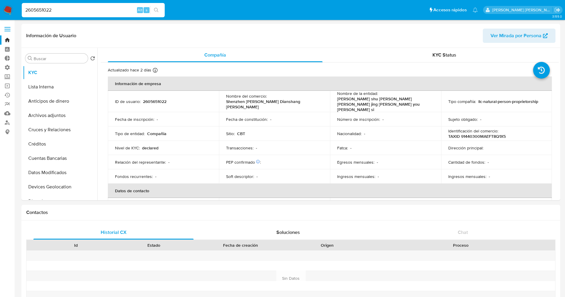
select select "10"
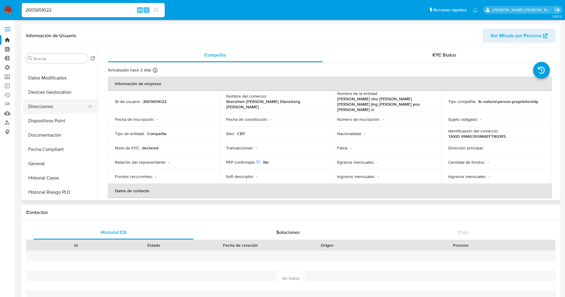
scroll to position [73, 0]
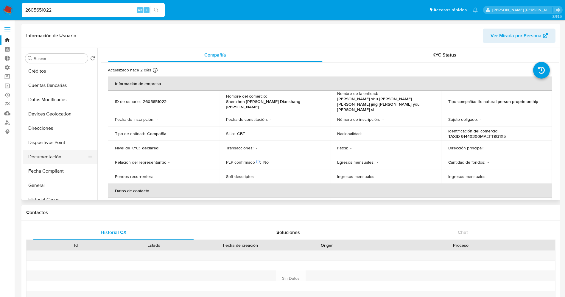
click at [45, 153] on button "Documentación" at bounding box center [58, 157] width 70 height 14
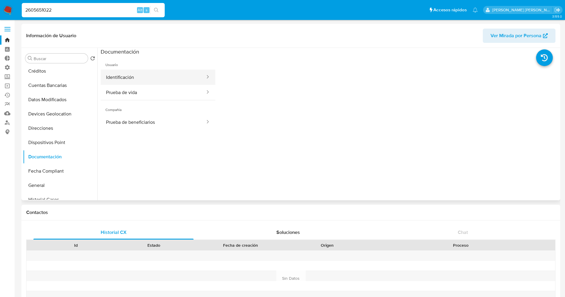
click at [153, 76] on button "Identificación" at bounding box center [153, 77] width 105 height 15
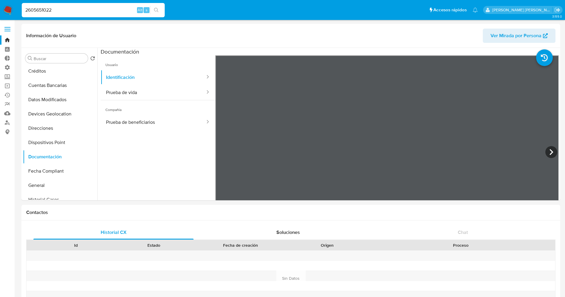
drag, startPoint x: 77, startPoint y: 10, endPoint x: 0, endPoint y: 11, distance: 76.9
click at [0, 11] on nav "Pausado Ver notificaciones 2605651022 Alt s Accesos rápidos Presiona las siguie…" at bounding box center [282, 10] width 565 height 20
paste input "59119808"
type input "2591198082"
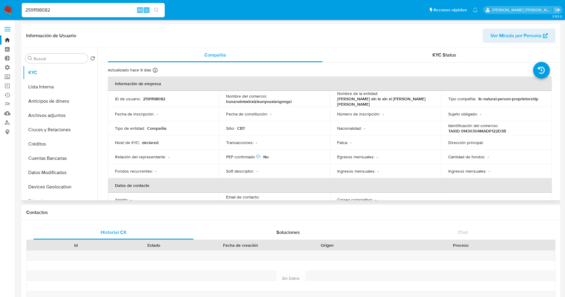
select select "10"
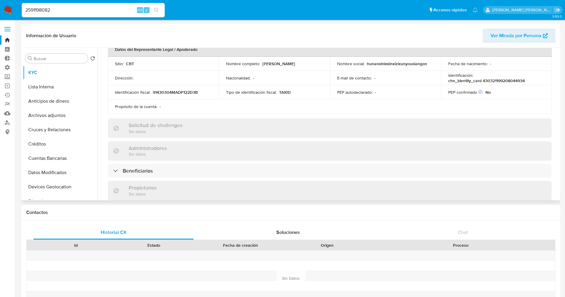
scroll to position [179, 0]
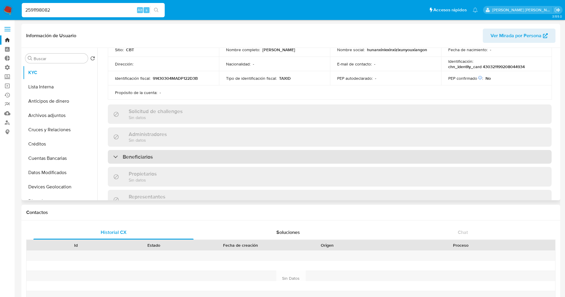
click at [173, 159] on div "Beneficiarios" at bounding box center [330, 157] width 444 height 14
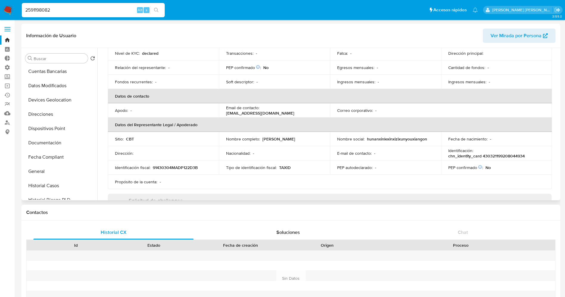
scroll to position [89, 0]
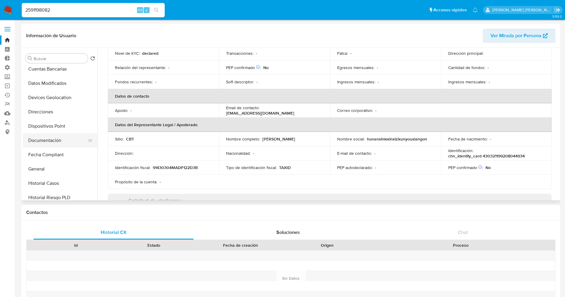
click at [47, 138] on button "Documentación" at bounding box center [58, 141] width 70 height 14
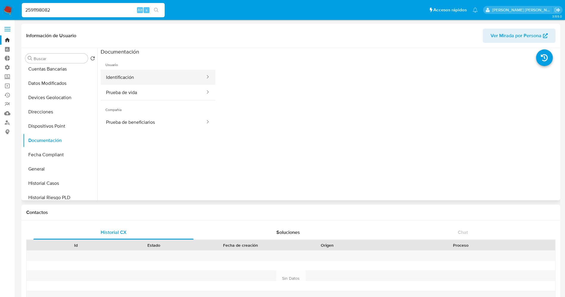
click at [154, 75] on button "Identificación" at bounding box center [153, 77] width 105 height 15
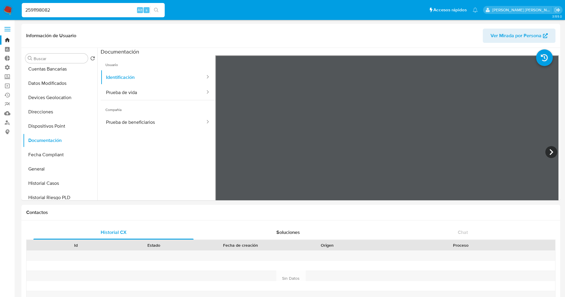
drag, startPoint x: 89, startPoint y: 9, endPoint x: 0, endPoint y: 0, distance: 89.9
click at [0, 0] on nav "Pausado Ver notificaciones 2591198082 Alt s Accesos rápidos Presiona las siguie…" at bounding box center [282, 10] width 565 height 20
paste input "61245776"
type input "2612457762"
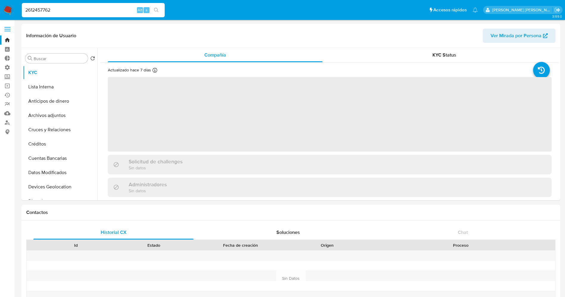
select select "10"
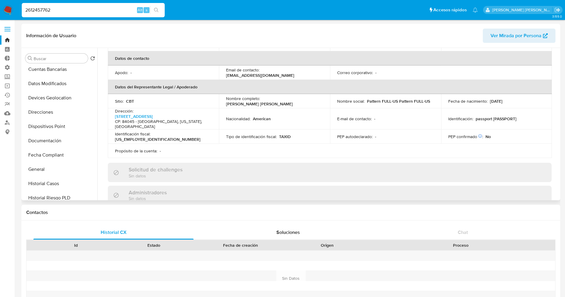
scroll to position [89, 0]
click at [50, 138] on button "Documentación" at bounding box center [58, 141] width 70 height 14
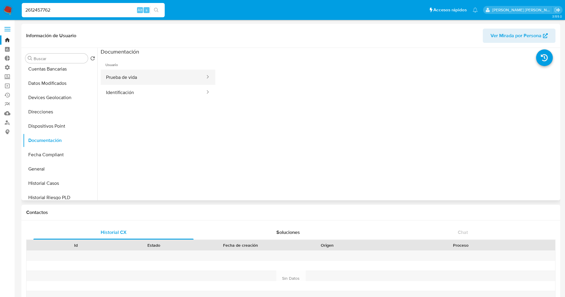
click at [147, 82] on button "Prueba de vida" at bounding box center [153, 77] width 105 height 15
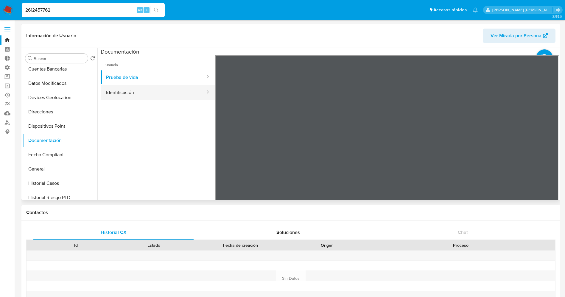
click at [157, 97] on button "Identificación" at bounding box center [153, 92] width 105 height 15
drag, startPoint x: 86, startPoint y: 5, endPoint x: 0, endPoint y: 5, distance: 85.5
click at [0, 5] on nav "Pausado Ver notificaciones 2612457762 Alt s Accesos rápidos Presiona las siguie…" at bounding box center [282, 10] width 565 height 20
drag, startPoint x: 65, startPoint y: 9, endPoint x: 0, endPoint y: 9, distance: 64.7
click at [0, 9] on nav "Pausado Ver notificaciones 2612457762 Alt s Accesos rápidos Presiona las siguie…" at bounding box center [282, 10] width 565 height 20
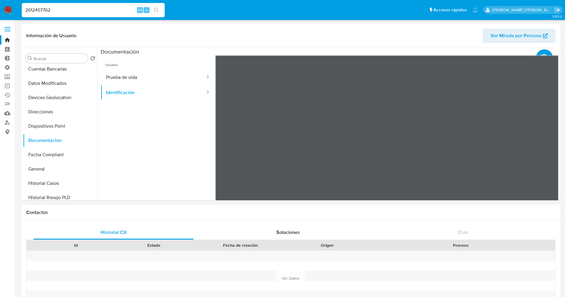
paste input "69777293"
type input "697772932"
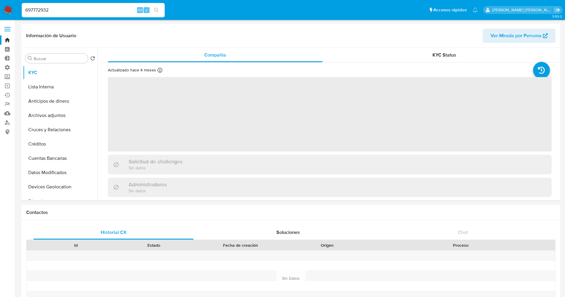
select select "10"
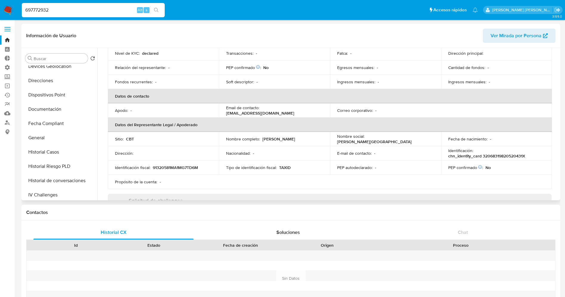
scroll to position [134, 0]
click at [61, 93] on button "Documentación" at bounding box center [58, 96] width 70 height 14
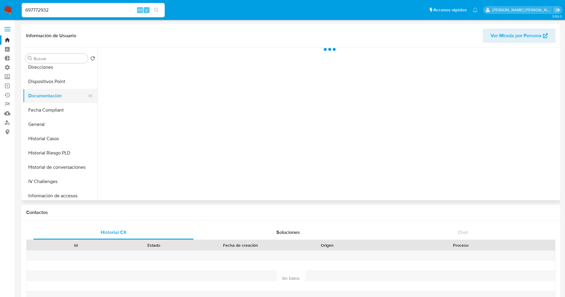
scroll to position [0, 0]
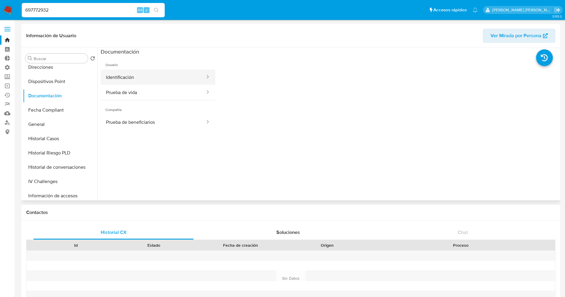
click at [143, 80] on button "Identificación" at bounding box center [153, 77] width 105 height 15
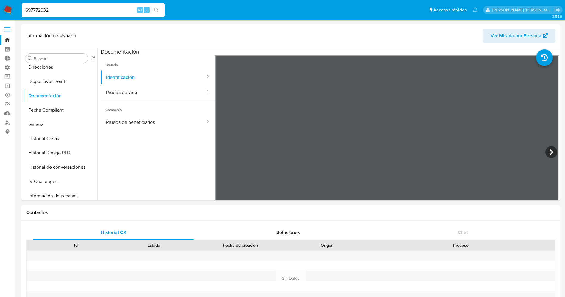
drag, startPoint x: 80, startPoint y: 9, endPoint x: 0, endPoint y: 4, distance: 80.0
click at [0, 4] on nav "Pausado Ver notificaciones 697772932 Alt s Accesos rápidos Presiona las siguien…" at bounding box center [282, 10] width 565 height 20
paste input "1805092543"
type input "1805092543"
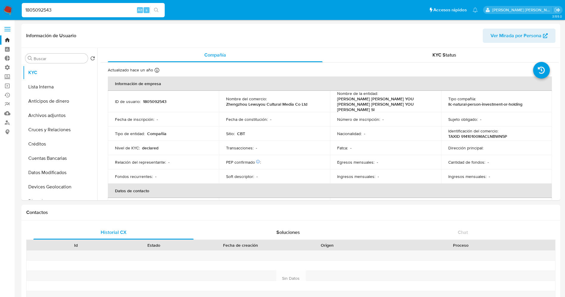
select select "10"
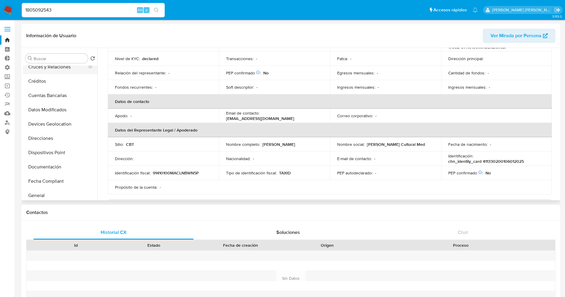
scroll to position [134, 0]
click at [50, 100] on button "Documentación" at bounding box center [58, 96] width 70 height 14
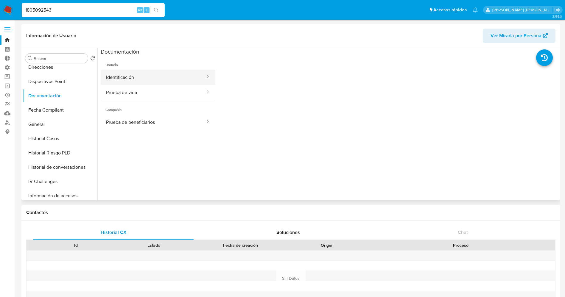
click at [142, 81] on button "Identificación" at bounding box center [153, 77] width 105 height 15
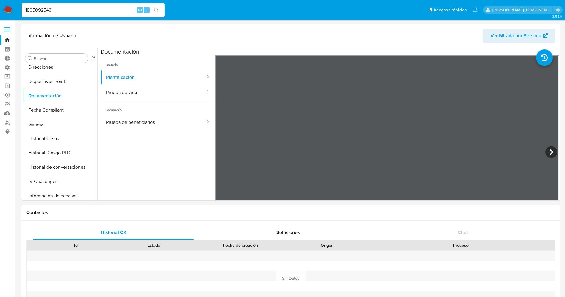
drag, startPoint x: 83, startPoint y: 10, endPoint x: 0, endPoint y: 10, distance: 83.5
click at [0, 10] on nav "Pausado Ver notificaciones 1805092543 Alt s Accesos rápidos Presiona las siguie…" at bounding box center [282, 10] width 565 height 20
paste input "222656553"
type input "2226565533"
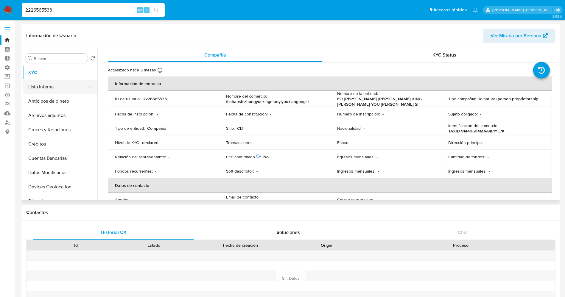
select select "10"
click at [57, 90] on button "Lista Interna" at bounding box center [58, 87] width 70 height 14
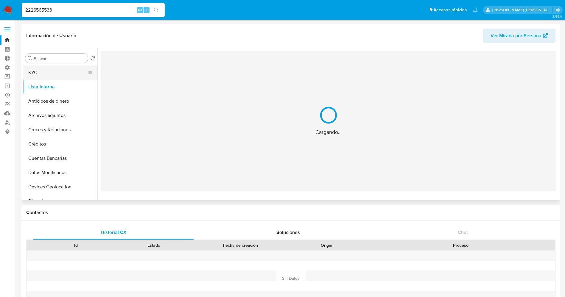
click at [48, 69] on button "KYC" at bounding box center [58, 73] width 70 height 14
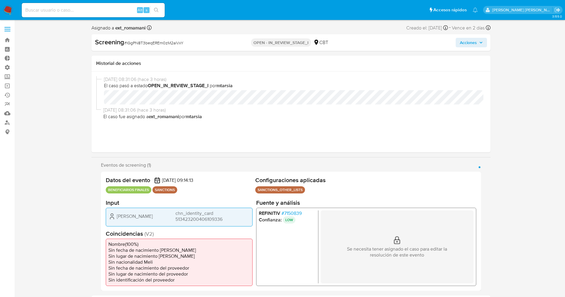
select select "10"
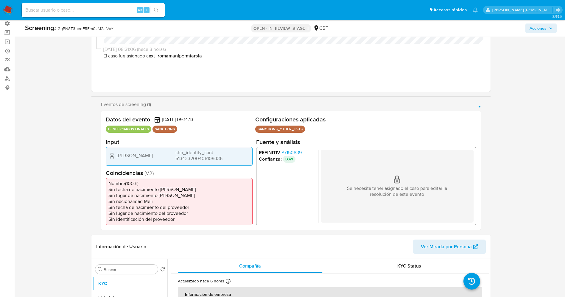
scroll to position [45, 0]
click at [291, 151] on span "# 7150839" at bounding box center [291, 152] width 20 height 6
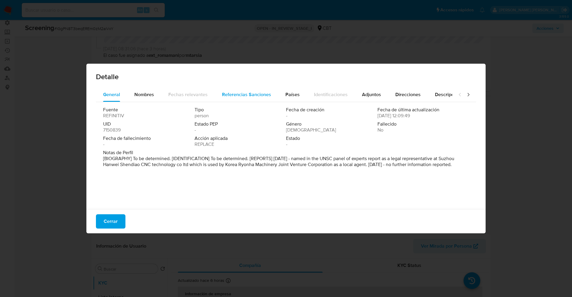
click at [244, 99] on div "Referencias Sanciones" at bounding box center [246, 95] width 49 height 14
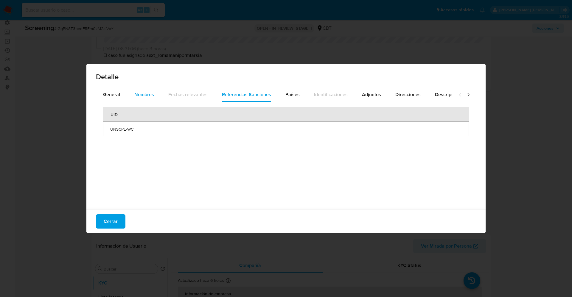
click at [143, 95] on span "Nombres" at bounding box center [144, 94] width 20 height 7
click at [108, 97] on span "General" at bounding box center [111, 94] width 17 height 7
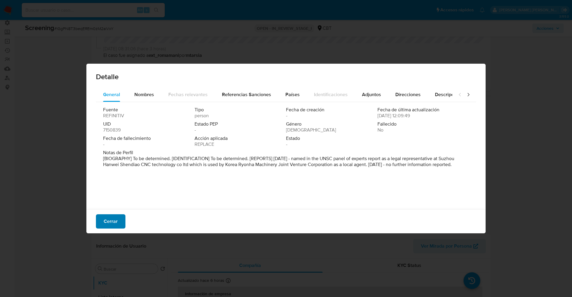
click at [110, 219] on span "Cerrar" at bounding box center [111, 221] width 14 height 13
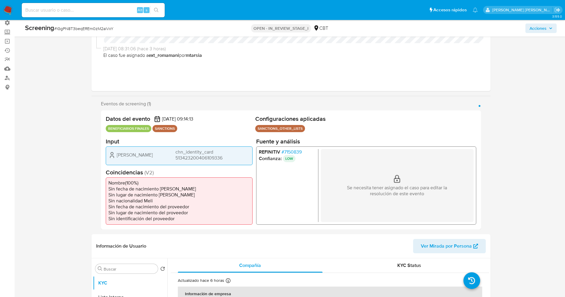
drag, startPoint x: 175, startPoint y: 158, endPoint x: 236, endPoint y: 158, distance: 61.1
click at [236, 158] on div "[PERSON_NAME] chn_identity_card 513423200406109336" at bounding box center [179, 155] width 142 height 12
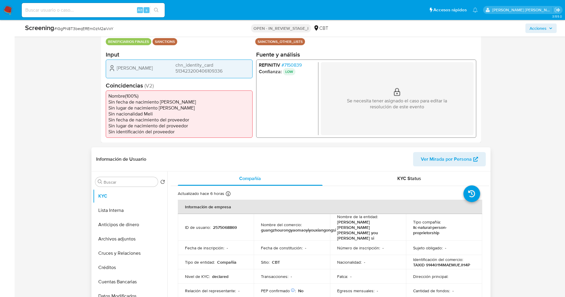
scroll to position [89, 0]
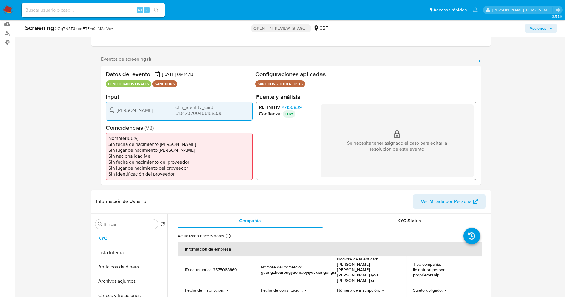
click at [298, 106] on span "# 7150839" at bounding box center [291, 107] width 20 height 6
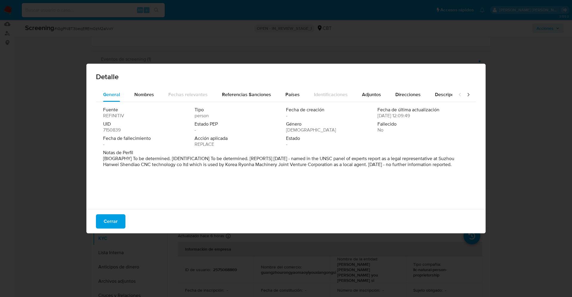
drag, startPoint x: 135, startPoint y: 161, endPoint x: 237, endPoint y: 180, distance: 103.0
click at [237, 180] on div "Fuente REFINITIV Tipo person Fecha de creación - Fecha de última actualización …" at bounding box center [286, 154] width 380 height 104
click at [139, 92] on span "Nombres" at bounding box center [144, 94] width 20 height 7
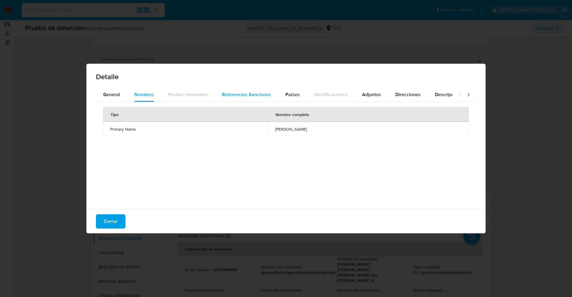
click at [247, 96] on span "Referencias Sanciones" at bounding box center [246, 94] width 49 height 7
click at [114, 227] on span "Cerrar" at bounding box center [111, 221] width 14 height 13
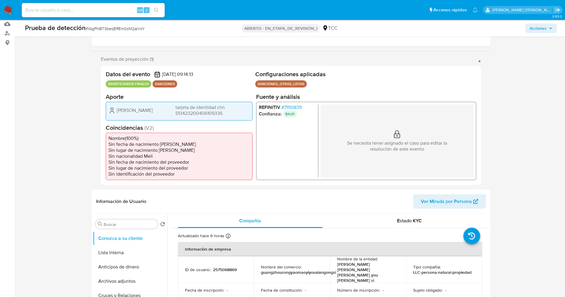
drag, startPoint x: 308, startPoint y: 110, endPoint x: 286, endPoint y: 109, distance: 22.1
click at [286, 109] on li "REFINITIV # 7150839" at bounding box center [287, 107] width 57 height 6
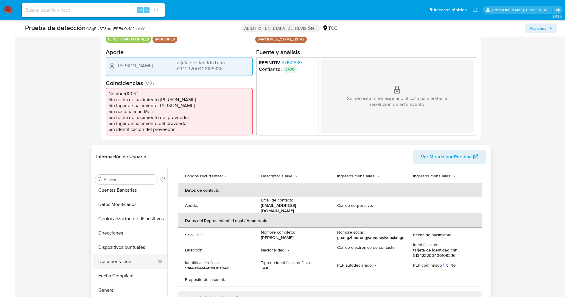
click at [120, 263] on button "Documentación" at bounding box center [128, 262] width 70 height 14
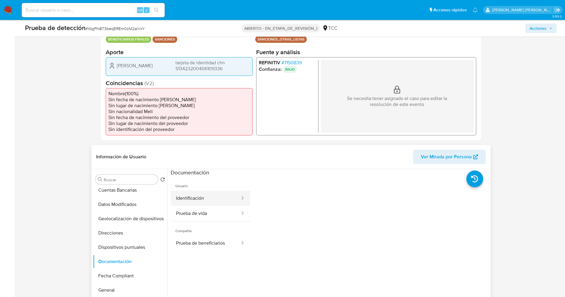
click at [209, 199] on button "Identificación" at bounding box center [206, 198] width 70 height 15
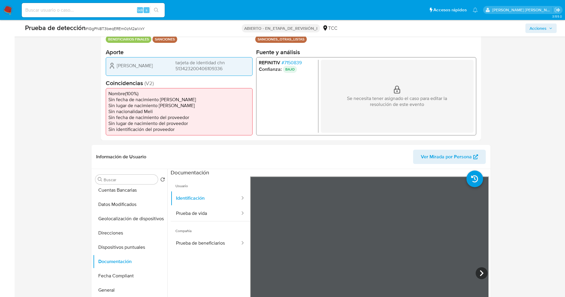
drag, startPoint x: 177, startPoint y: 69, endPoint x: 224, endPoint y: 68, distance: 46.5
click at [224, 68] on span "tarjeta de identidad chn 513423200406109336" at bounding box center [212, 66] width 75 height 12
click at [217, 69] on font "tarjeta de identidad chn 513423200406109336" at bounding box center [199, 65] width 49 height 13
drag, startPoint x: 175, startPoint y: 69, endPoint x: 230, endPoint y: 70, distance: 54.9
click at [230, 70] on span "tarjeta de identidad chn 513423200406109336" at bounding box center [212, 66] width 75 height 12
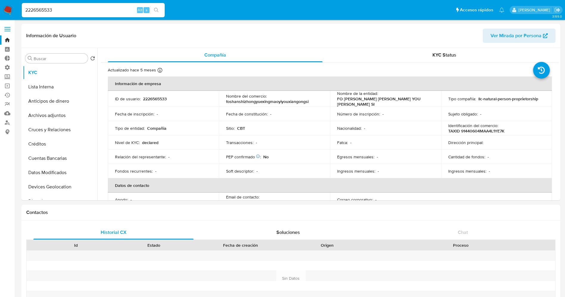
select select "10"
type input "7260375"
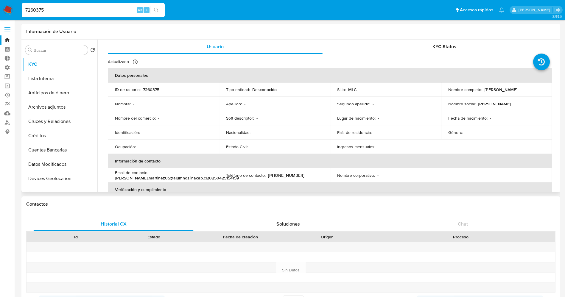
select select "10"
drag, startPoint x: 96, startPoint y: 11, endPoint x: 0, endPoint y: 23, distance: 96.7
paste input "2226565533"
type input "2226565533"
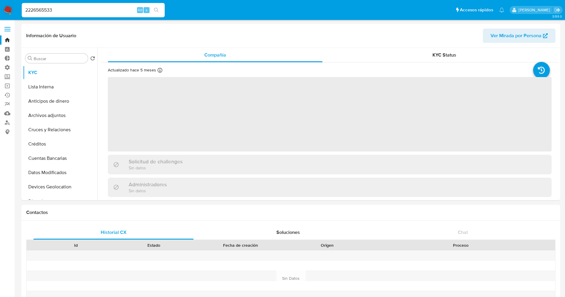
select select "10"
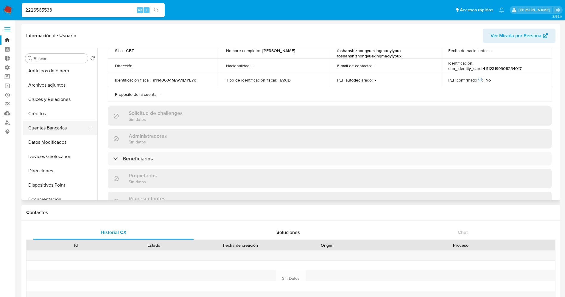
scroll to position [45, 0]
click at [53, 183] on button "Documentación" at bounding box center [58, 185] width 70 height 14
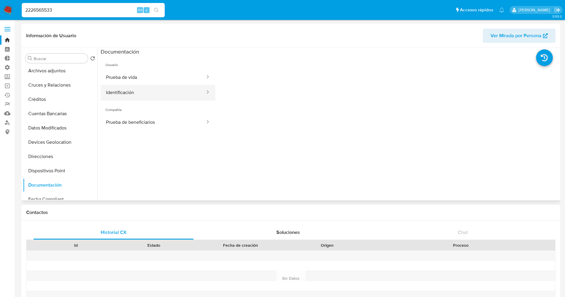
click at [143, 86] on button "Identificación" at bounding box center [153, 92] width 105 height 15
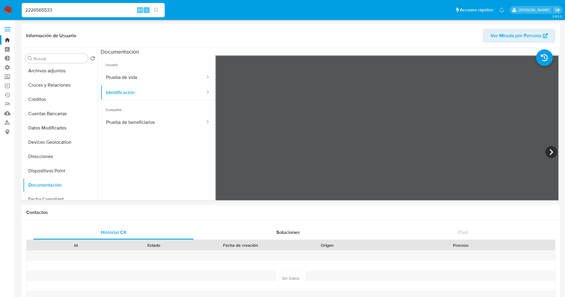
drag, startPoint x: 106, startPoint y: 9, endPoint x: 18, endPoint y: 12, distance: 88.6
click at [18, 12] on nav "Pausado Ver notificaciones 2226565533 Alt s Accesos rápidos Presiona las siguie…" at bounding box center [282, 10] width 565 height 20
paste input "56426427"
type input "2564264273"
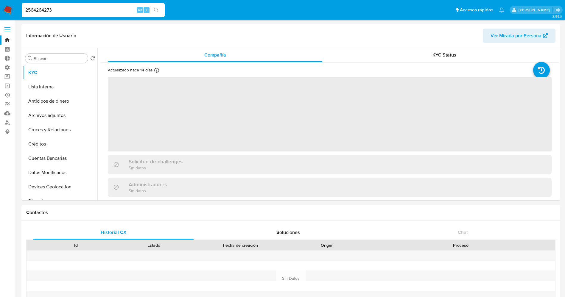
select select "10"
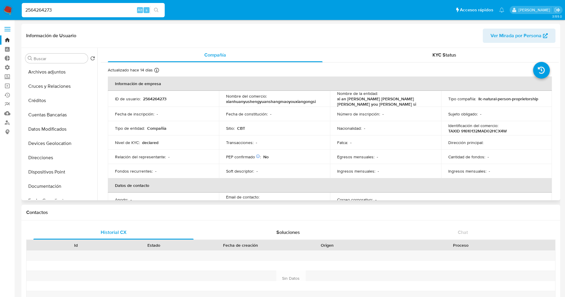
scroll to position [89, 0]
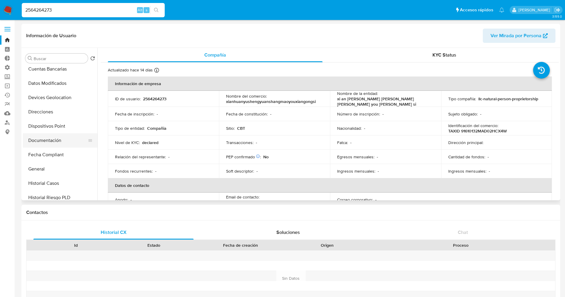
click at [58, 141] on button "Documentación" at bounding box center [58, 141] width 70 height 14
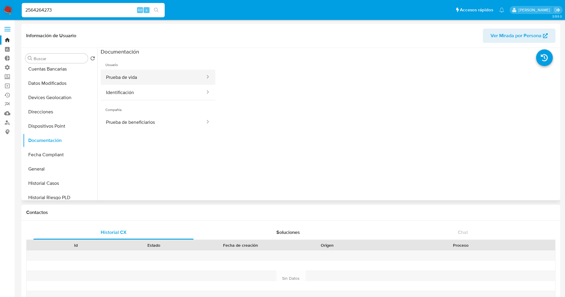
click at [140, 80] on button "Prueba de vida" at bounding box center [153, 77] width 105 height 15
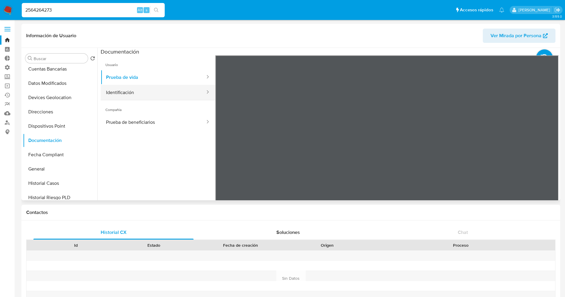
click at [156, 88] on button "Identificación" at bounding box center [153, 92] width 105 height 15
drag, startPoint x: 107, startPoint y: 8, endPoint x: 0, endPoint y: -1, distance: 107.7
paste input "35570"
type input "2564355703"
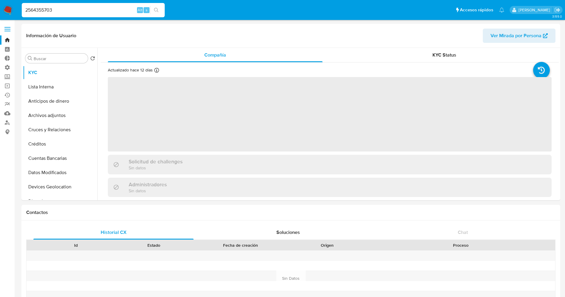
select select "10"
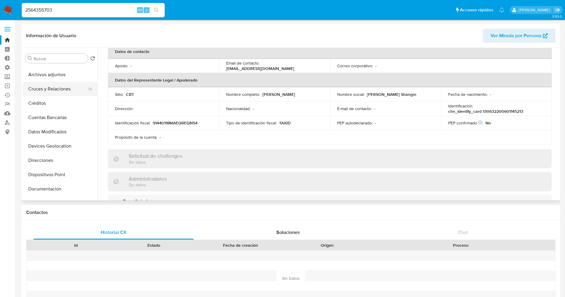
scroll to position [134, 0]
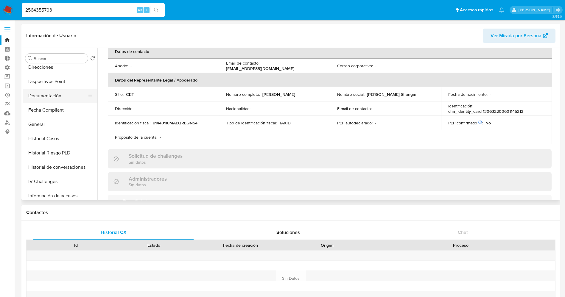
click at [47, 96] on button "Documentación" at bounding box center [58, 96] width 70 height 14
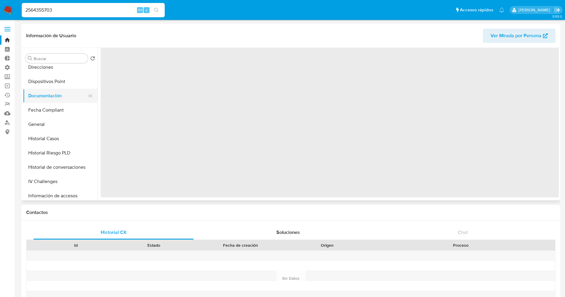
scroll to position [0, 0]
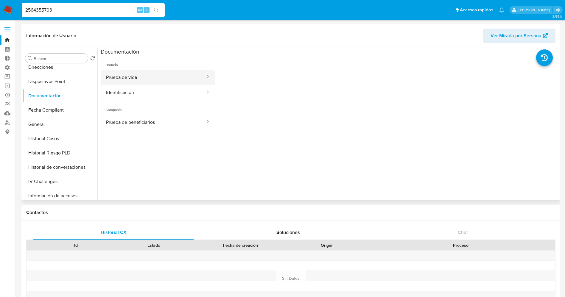
click at [133, 78] on button "Prueba de vida" at bounding box center [153, 77] width 105 height 15
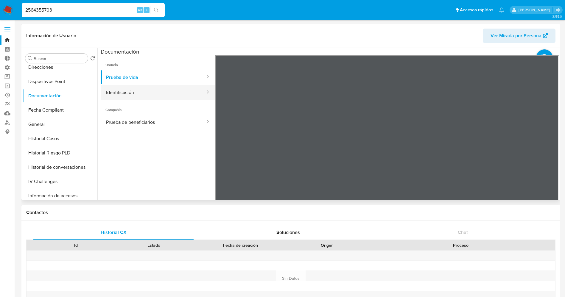
click at [155, 91] on button "Identificación" at bounding box center [153, 92] width 105 height 15
drag, startPoint x: 112, startPoint y: 7, endPoint x: 0, endPoint y: 10, distance: 112.4
click at [0, 10] on nav "Pausado Ver notificaciones 2564355703 Alt s Accesos rápidos Presiona las siguie…" at bounding box center [282, 10] width 565 height 20
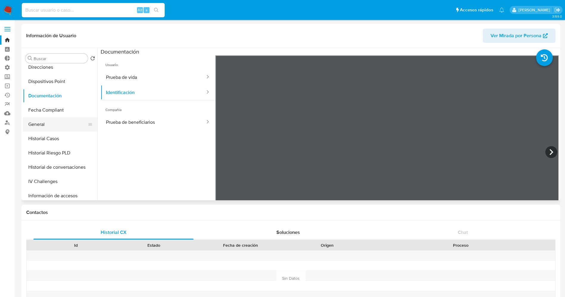
paste input "2564379853"
type input "2564379853"
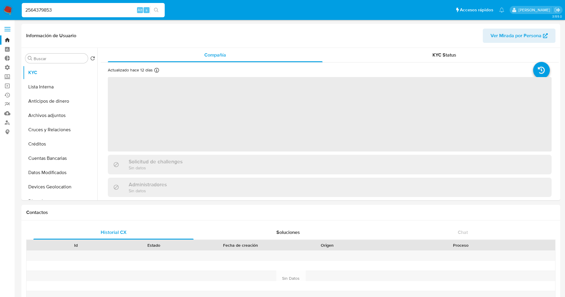
select select "10"
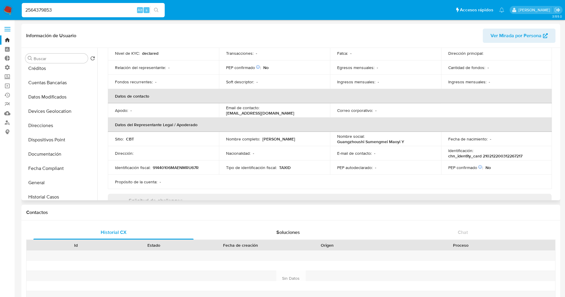
scroll to position [89, 0]
click at [51, 142] on button "Documentación" at bounding box center [58, 141] width 70 height 14
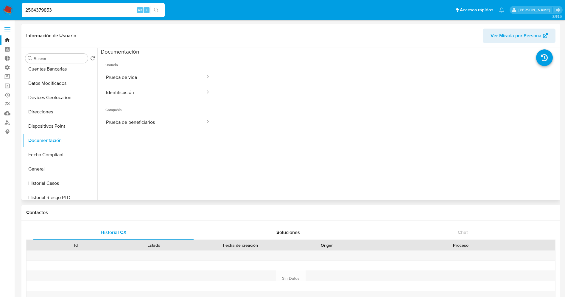
drag, startPoint x: 124, startPoint y: 92, endPoint x: 119, endPoint y: 102, distance: 11.6
click at [124, 92] on button "Identificación" at bounding box center [153, 92] width 105 height 15
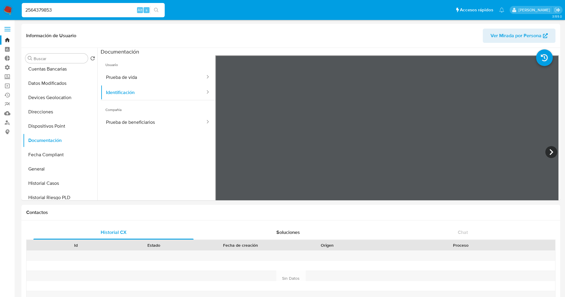
drag, startPoint x: 99, startPoint y: 10, endPoint x: 0, endPoint y: 9, distance: 99.3
click at [0, 9] on nav "Pausado Ver notificaciones 2564379853 Alt s Accesos rápidos Presiona las siguie…" at bounding box center [282, 10] width 565 height 20
paste input "1532280704"
type input "1532280704"
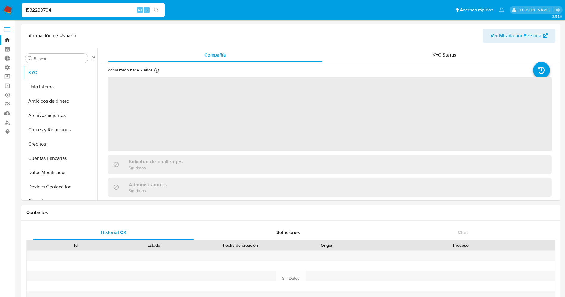
select select "10"
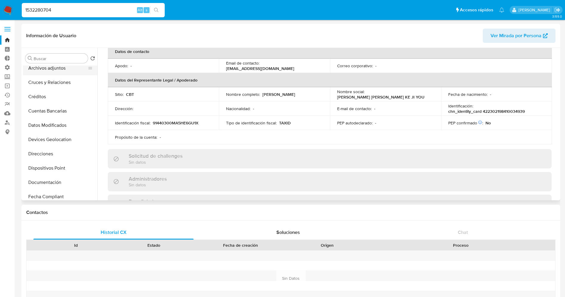
scroll to position [134, 0]
click at [44, 100] on button "Documentación" at bounding box center [58, 96] width 70 height 14
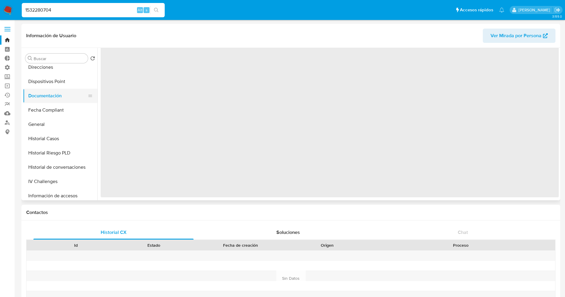
scroll to position [0, 0]
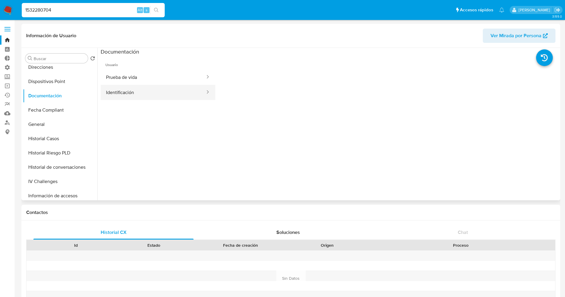
click at [119, 89] on button "Identificación" at bounding box center [153, 92] width 105 height 15
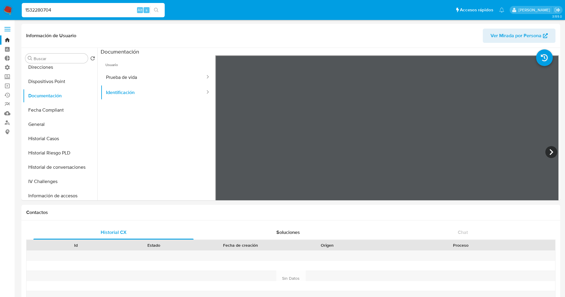
drag, startPoint x: 66, startPoint y: 6, endPoint x: 0, endPoint y: 18, distance: 67.2
click at [0, 18] on nav "Pausado Ver notificaciones 1532280704 Alt s Accesos rápidos Presiona las siguie…" at bounding box center [282, 10] width 565 height 20
paste input "257164469"
type input "2571644694"
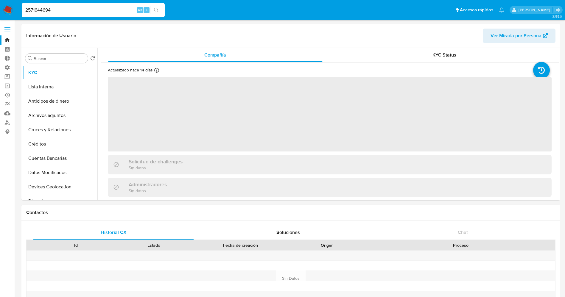
select select "10"
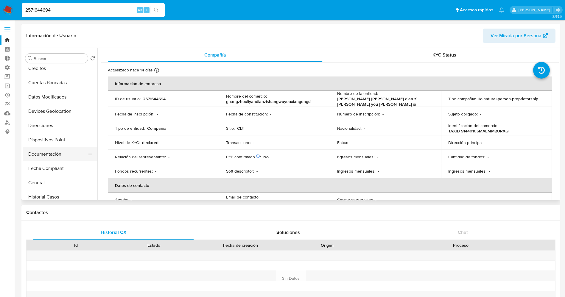
scroll to position [89, 0]
click at [54, 145] on button "Documentación" at bounding box center [58, 141] width 70 height 14
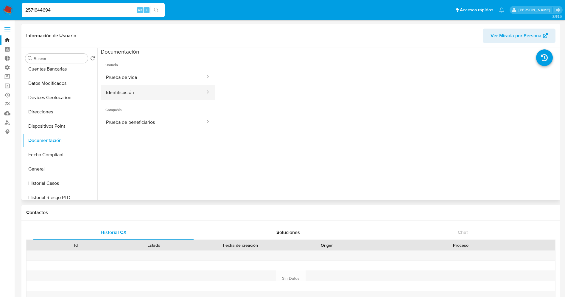
click at [142, 97] on button "Identificación" at bounding box center [153, 92] width 105 height 15
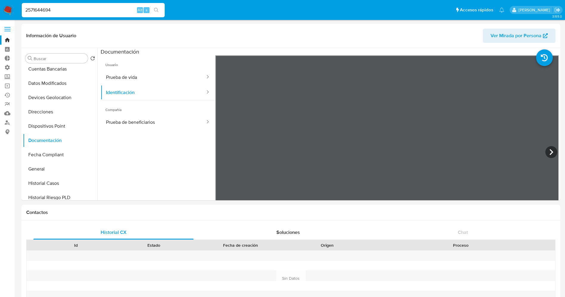
drag, startPoint x: 61, startPoint y: 13, endPoint x: 0, endPoint y: 13, distance: 61.1
click at [0, 13] on nav "Pausado Ver notificaciones 2571644694 Alt s Accesos rápidos Presiona las siguie…" at bounding box center [282, 10] width 565 height 20
paste input "464372"
type input "2574643724"
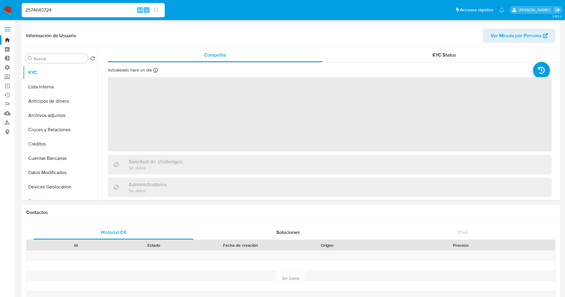
select select "10"
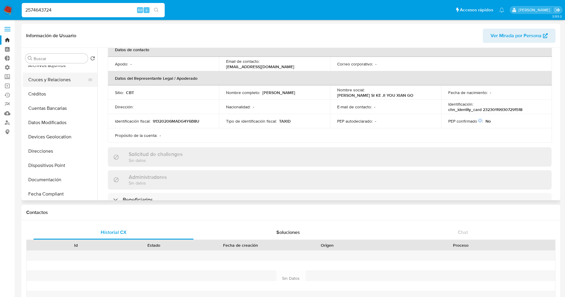
scroll to position [89, 0]
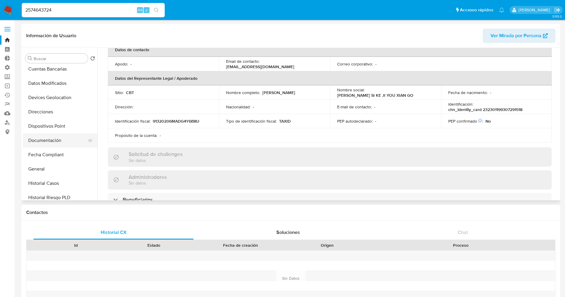
click at [47, 142] on button "Documentación" at bounding box center [58, 141] width 70 height 14
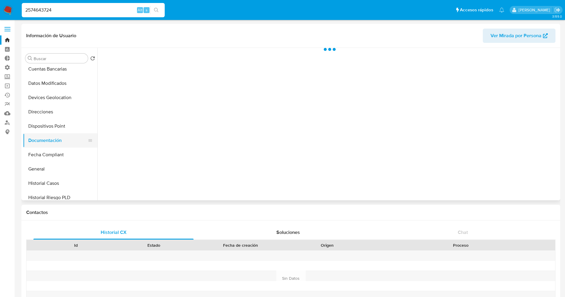
scroll to position [0, 0]
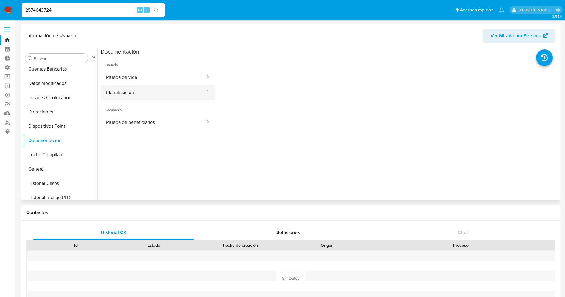
click at [141, 91] on button "Identificación" at bounding box center [153, 92] width 105 height 15
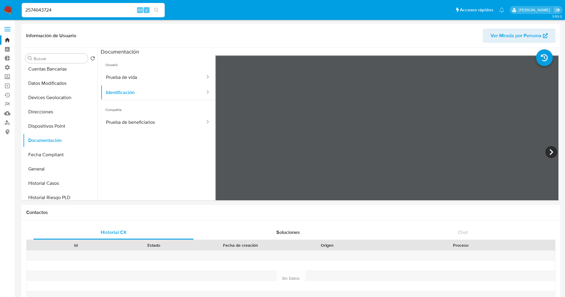
drag, startPoint x: 103, startPoint y: 9, endPoint x: 0, endPoint y: 11, distance: 102.8
click at [0, 11] on nav "Pausado Ver notificaciones 2574643724 Alt s Accesos rápidos Presiona las siguie…" at bounding box center [282, 10] width 565 height 20
paste input "6692238"
type input "2566922384"
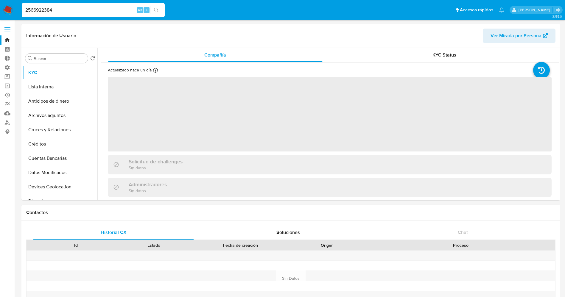
select select "10"
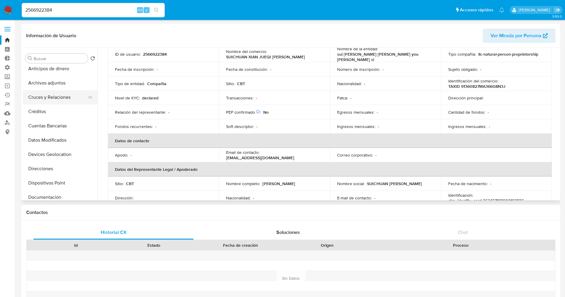
scroll to position [45, 0]
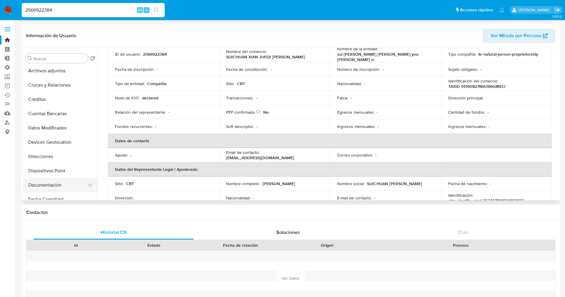
click at [53, 188] on button "Documentación" at bounding box center [58, 185] width 70 height 14
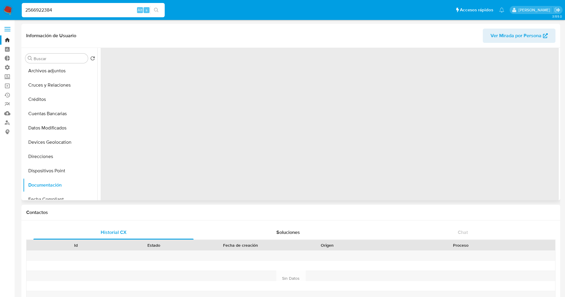
scroll to position [0, 0]
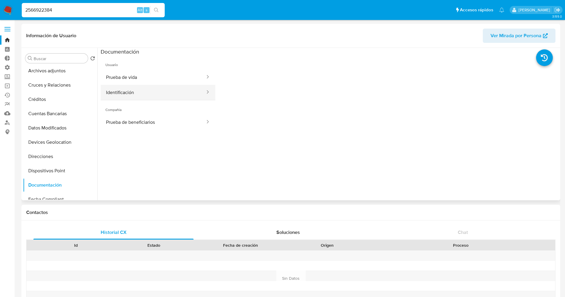
click at [132, 89] on button "Identificación" at bounding box center [153, 92] width 105 height 15
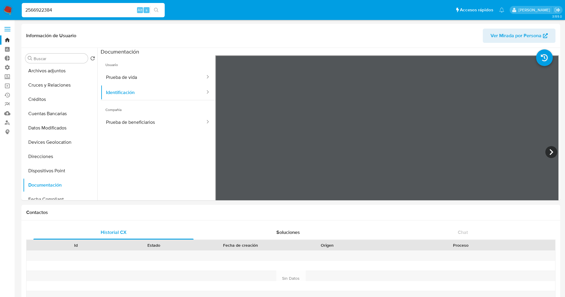
drag, startPoint x: 125, startPoint y: 11, endPoint x: 0, endPoint y: 12, distance: 124.9
click at [0, 12] on nav "Pausado Ver notificaciones 2566922384 Alt s Accesos rápidos Presiona las siguie…" at bounding box center [282, 10] width 565 height 20
paste input "9902384"
type input "2599023844"
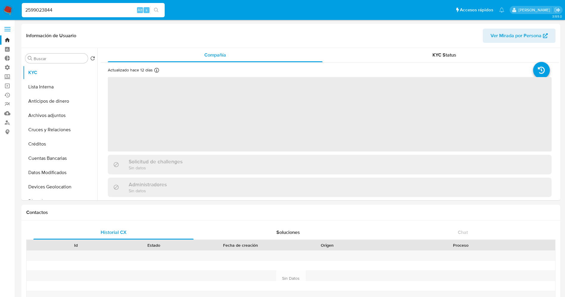
select select "10"
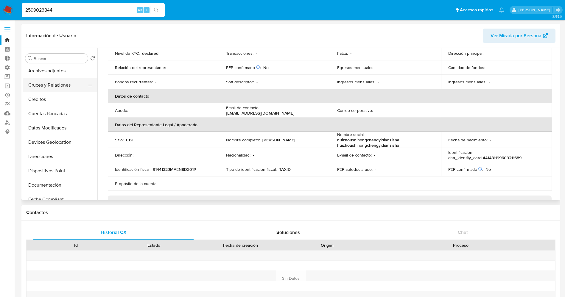
scroll to position [89, 0]
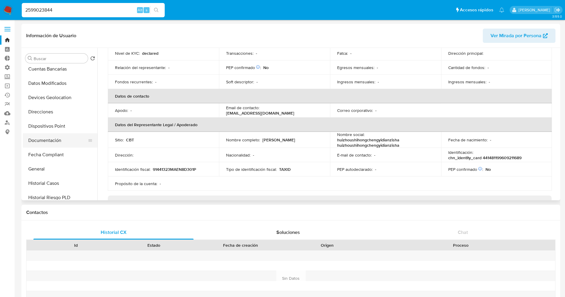
click at [49, 145] on button "Documentación" at bounding box center [58, 141] width 70 height 14
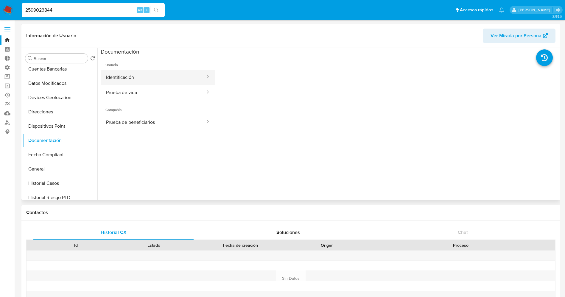
click at [149, 78] on button "Identificación" at bounding box center [153, 77] width 105 height 15
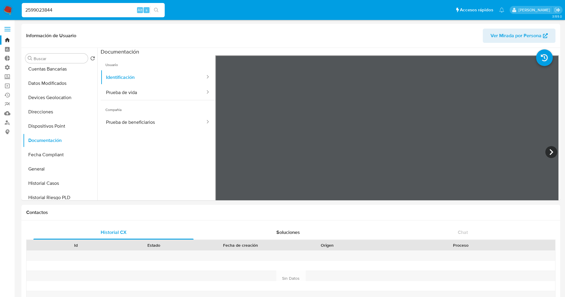
drag, startPoint x: 70, startPoint y: 9, endPoint x: 1, endPoint y: 14, distance: 69.7
click at [1, 14] on nav "Pausado Ver notificaciones 2599023844 Alt s Accesos rápidos Presiona las siguie…" at bounding box center [282, 10] width 565 height 20
paste input "896739"
type input "2598967394"
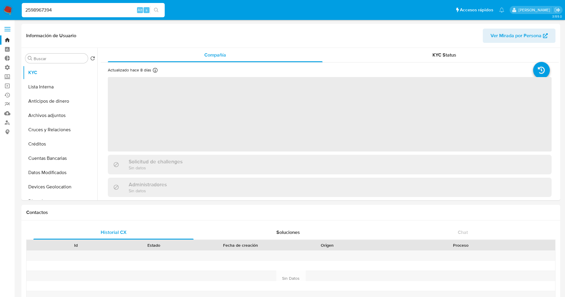
select select "10"
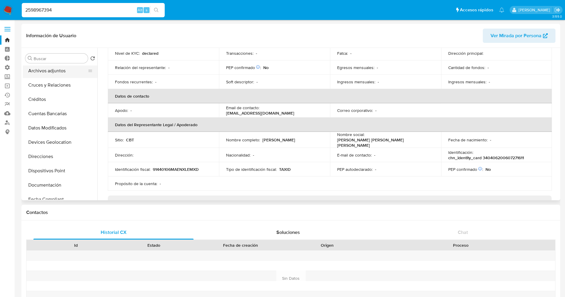
scroll to position [89, 0]
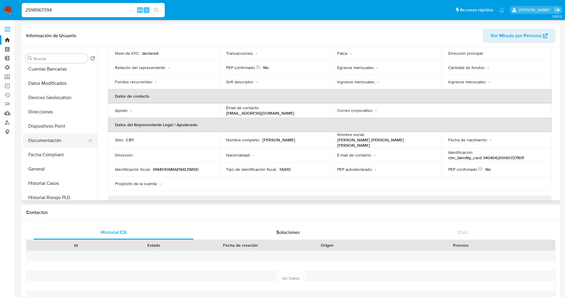
click at [53, 138] on button "Documentación" at bounding box center [58, 141] width 70 height 14
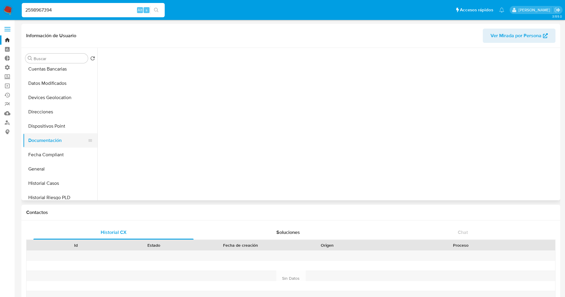
scroll to position [0, 0]
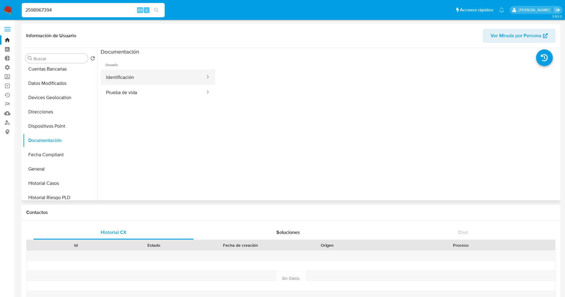
click at [135, 79] on button "Identificación" at bounding box center [153, 77] width 105 height 15
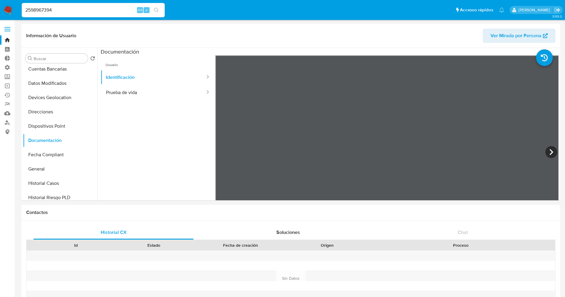
drag, startPoint x: 74, startPoint y: 7, endPoint x: 0, endPoint y: -7, distance: 75.6
paste input "440612885"
type input "2440612885"
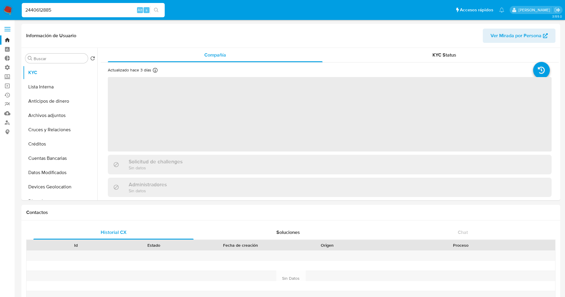
select select "10"
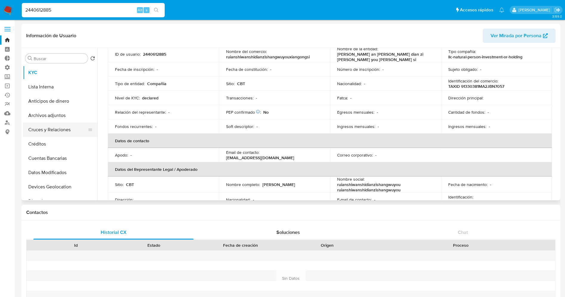
scroll to position [45, 0]
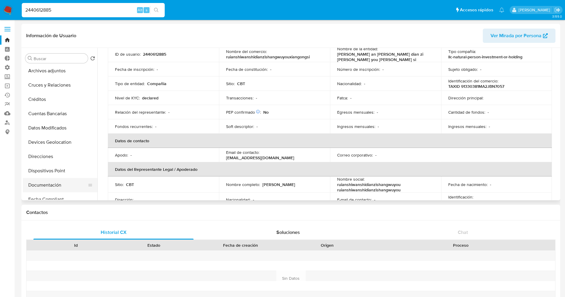
click at [34, 179] on button "Documentación" at bounding box center [58, 185] width 70 height 14
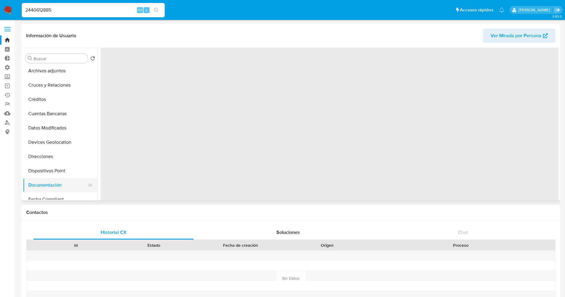
scroll to position [0, 0]
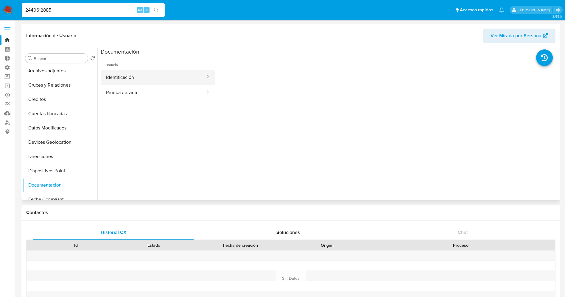
click at [158, 79] on button "Identificación" at bounding box center [153, 77] width 105 height 15
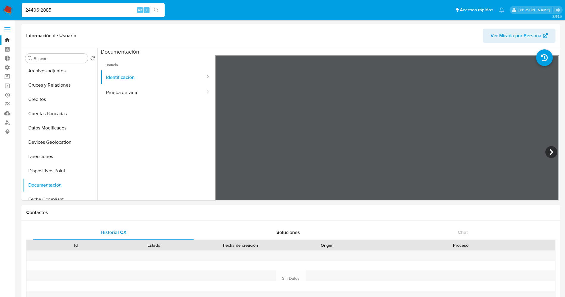
click at [119, 7] on input "2440612885" at bounding box center [93, 10] width 143 height 8
drag, startPoint x: 105, startPoint y: 13, endPoint x: 0, endPoint y: 18, distance: 104.7
click at [0, 18] on nav "Pausado Ver notificaciones 2440612885 Alt s Accesos rápidos Presiona las siguie…" at bounding box center [282, 10] width 565 height 20
drag, startPoint x: 52, startPoint y: 10, endPoint x: 0, endPoint y: 9, distance: 51.6
click at [0, 9] on nav "Pausado Ver notificaciones 2440612885 Alt s Accesos rápidos Presiona las siguie…" at bounding box center [282, 10] width 565 height 20
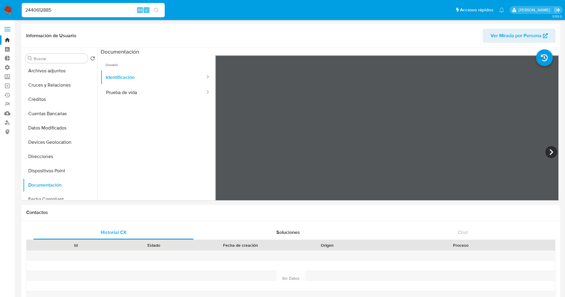
paste input "57175173"
type input "2571751735"
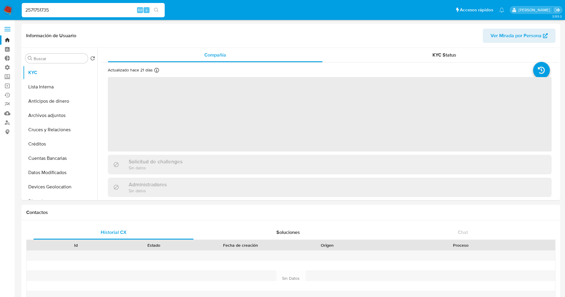
select select "10"
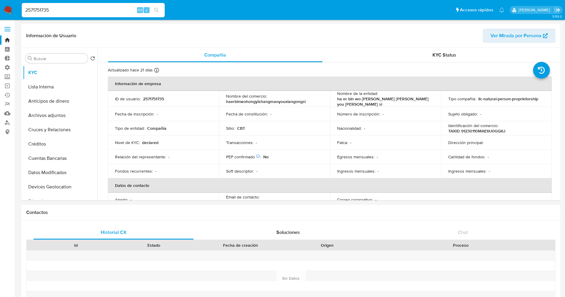
click at [65, 13] on input "2571751735" at bounding box center [93, 10] width 143 height 8
drag, startPoint x: 65, startPoint y: 13, endPoint x: 0, endPoint y: 13, distance: 64.7
click at [0, 13] on nav "Pausado Ver notificaciones 2571751735 Alt s Accesos rápidos Presiona las siguie…" at bounding box center [282, 10] width 565 height 20
paste input ""8584324""
drag, startPoint x: 59, startPoint y: 13, endPoint x: 7, endPoint y: 7, distance: 52.7
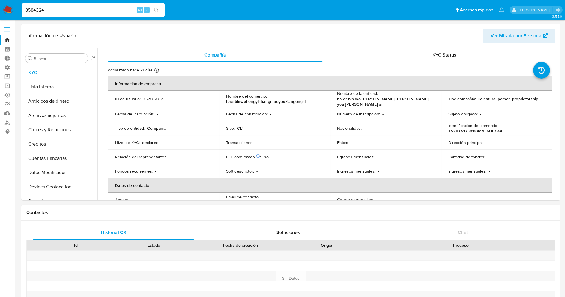
click at [7, 7] on nav "Pausado Ver notificaciones 8584324 Alt s Accesos rápidos Presiona las siguiente…" at bounding box center [282, 10] width 565 height 20
paste input "2571751735"
type input "2571751735"
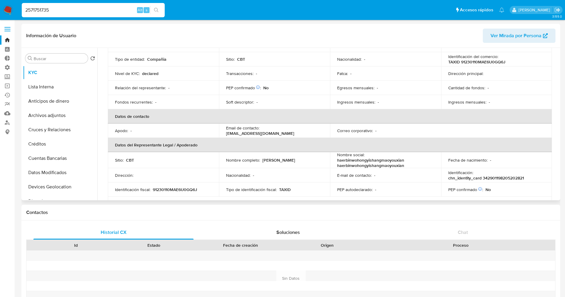
scroll to position [89, 0]
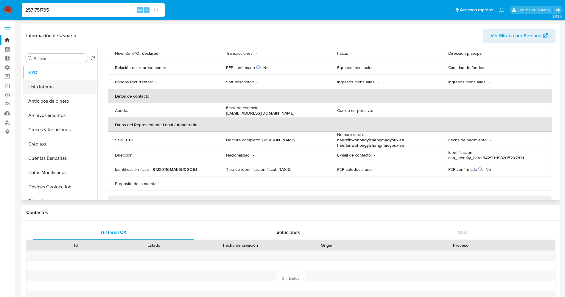
click at [47, 93] on button "Lista Interna" at bounding box center [58, 87] width 70 height 14
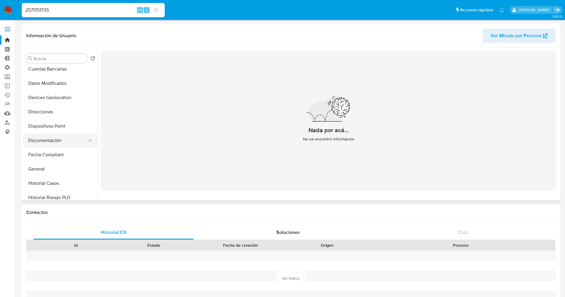
click at [48, 143] on button "Documentación" at bounding box center [58, 141] width 70 height 14
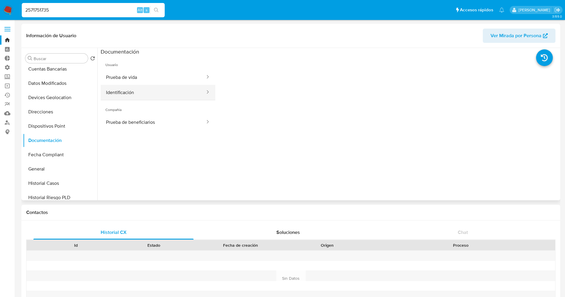
click at [121, 88] on button "Identificación" at bounding box center [153, 92] width 105 height 15
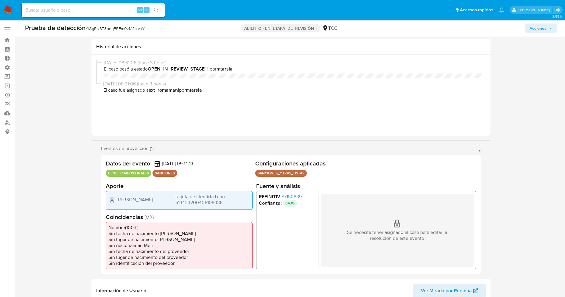
select select "10"
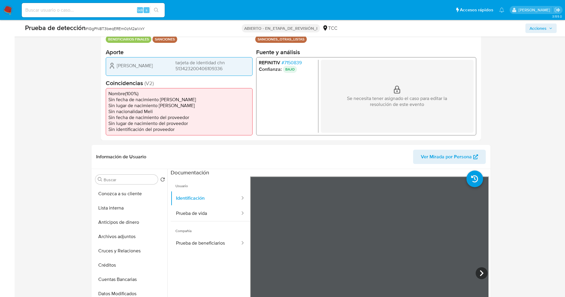
scroll to position [89, 0]
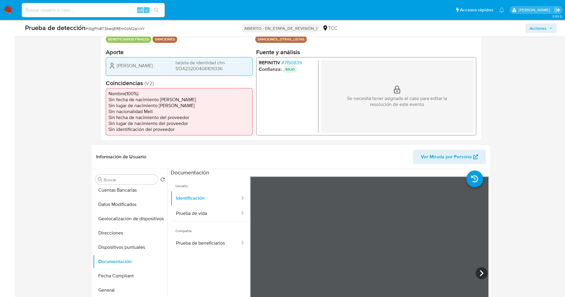
click at [7, 7] on img at bounding box center [8, 10] width 10 height 10
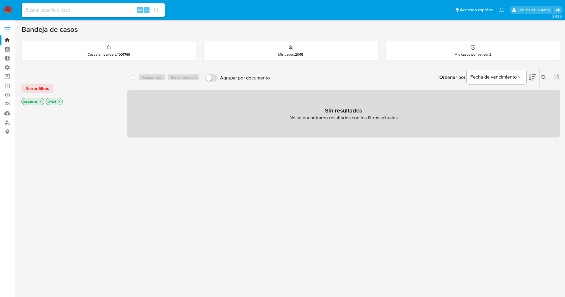
click at [273, 188] on div "select-all-cases-checkbox Asignar caso Borrar selección Agrupar por documento O…" at bounding box center [344, 203] width 434 height 270
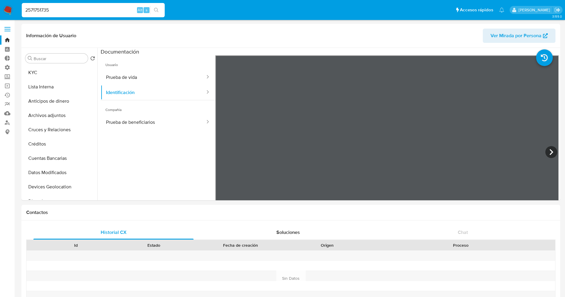
select select "10"
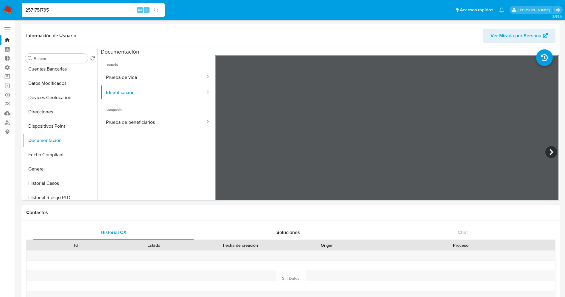
drag, startPoint x: 59, startPoint y: 9, endPoint x: 12, endPoint y: 3, distance: 46.9
click at [12, 3] on nav "Pausado Ver notificaciones 2571751735 Alt s Accesos rápidos Presiona las siguie…" at bounding box center [282, 10] width 565 height 20
paste input "565076"
type input "2575650765"
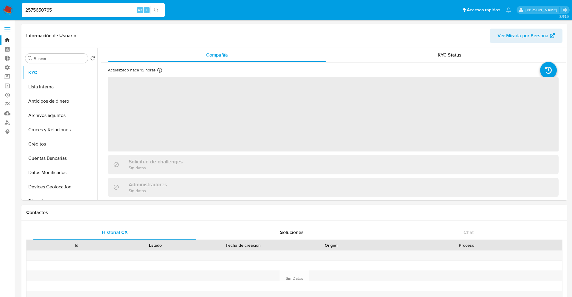
select select "10"
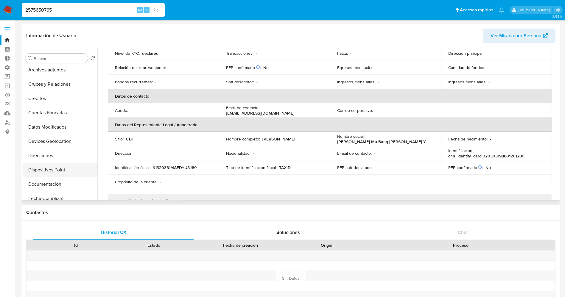
scroll to position [89, 0]
click at [48, 147] on button "Documentación" at bounding box center [58, 141] width 70 height 14
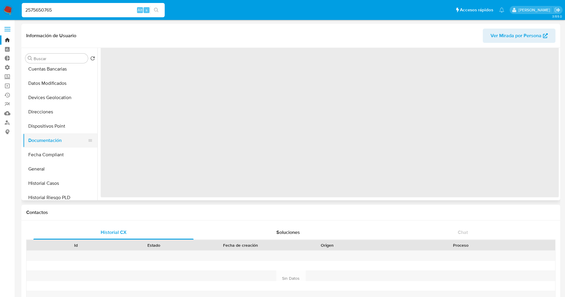
scroll to position [0, 0]
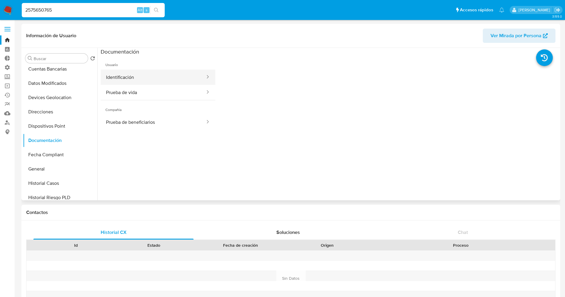
click at [140, 78] on button "Identificación" at bounding box center [153, 77] width 105 height 15
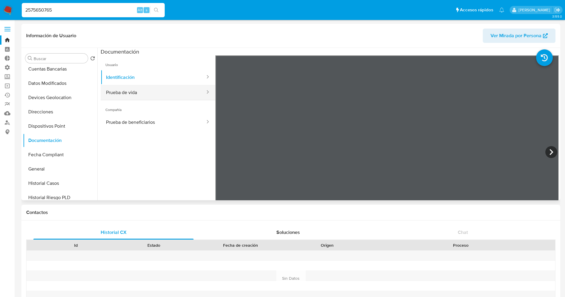
click at [172, 95] on button "Prueba de vida" at bounding box center [153, 92] width 105 height 15
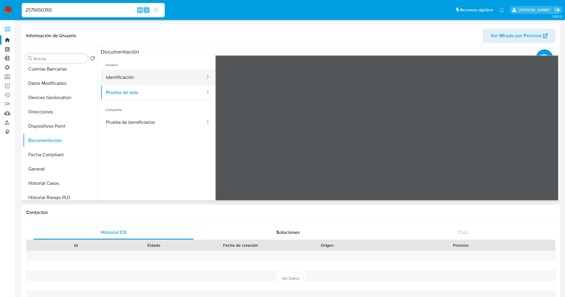
click at [154, 78] on button "Identificación" at bounding box center [153, 77] width 105 height 15
drag, startPoint x: 70, startPoint y: 11, endPoint x: 0, endPoint y: 6, distance: 69.9
click at [0, 6] on nav "Pausado Ver notificaciones 2575650765 Alt s Accesos rápidos Presiona las siguie…" at bounding box center [282, 10] width 565 height 20
paste input "4534183"
type input "2545341835"
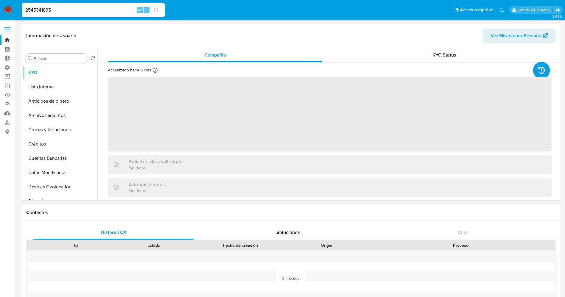
select select "10"
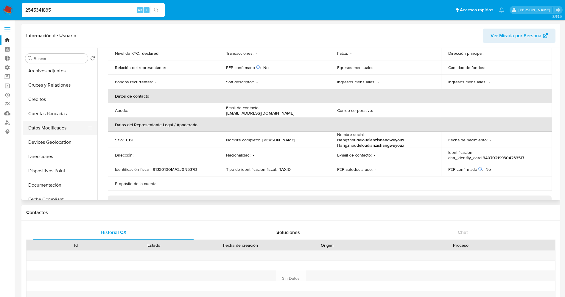
scroll to position [89, 0]
click at [58, 141] on button "Documentación" at bounding box center [58, 141] width 70 height 14
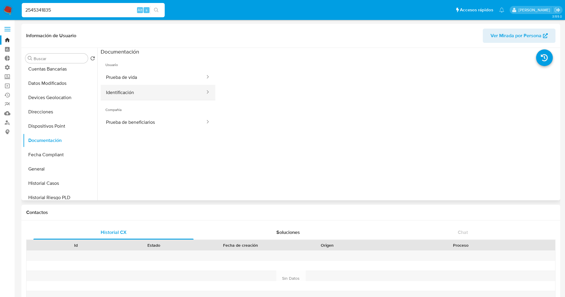
click at [163, 90] on button "Identificación" at bounding box center [153, 92] width 105 height 15
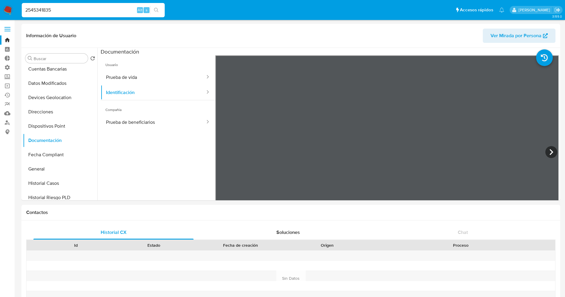
drag, startPoint x: 66, startPoint y: 6, endPoint x: 51, endPoint y: 11, distance: 15.4
click at [51, 11] on div "2545341835 Alt s" at bounding box center [93, 10] width 143 height 14
drag, startPoint x: 58, startPoint y: 10, endPoint x: 6, endPoint y: 10, distance: 52.5
click at [6, 10] on nav "Pausado Ver notificaciones 2545341835 Alt s Accesos rápidos Presiona las siguie…" at bounding box center [282, 10] width 565 height 20
click at [83, 11] on input "2545341835" at bounding box center [93, 10] width 143 height 8
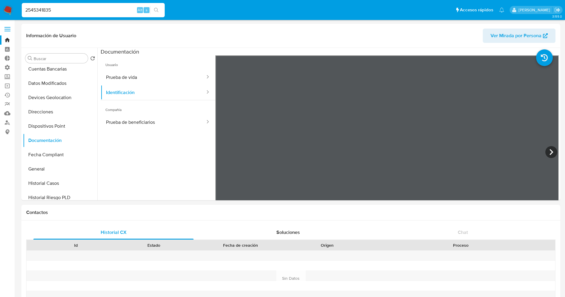
drag, startPoint x: 90, startPoint y: 13, endPoint x: 0, endPoint y: 5, distance: 90.4
click at [0, 5] on nav "Pausado Ver notificaciones 2545341835 Alt s Accesos rápidos Presiona las siguie…" at bounding box center [282, 10] width 565 height 20
click at [86, 8] on input "2545341835" at bounding box center [93, 10] width 143 height 8
drag, startPoint x: 77, startPoint y: 13, endPoint x: 20, endPoint y: 10, distance: 57.0
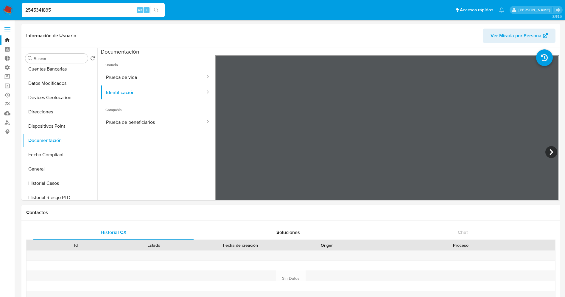
click at [20, 10] on ul "Pausado Ver notificaciones 2545341835 Alt s Accesos rápidos Presiona las siguie…" at bounding box center [263, 9] width 489 height 15
paste input "2471413466"
type input "2471413466"
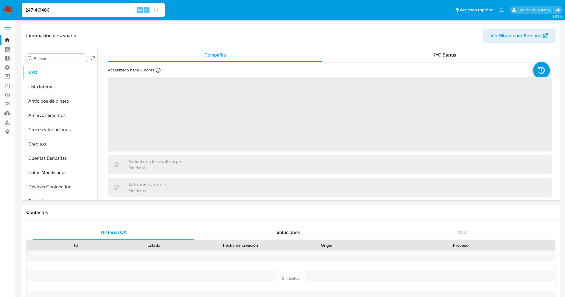
select select "10"
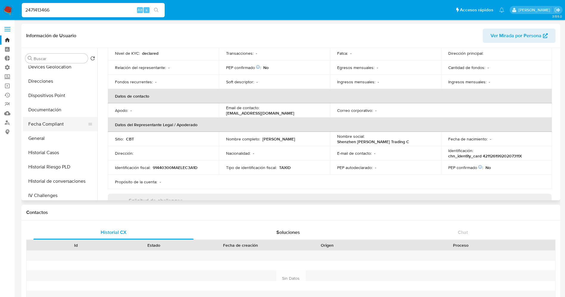
scroll to position [134, 0]
click at [50, 97] on button "Documentación" at bounding box center [58, 96] width 70 height 14
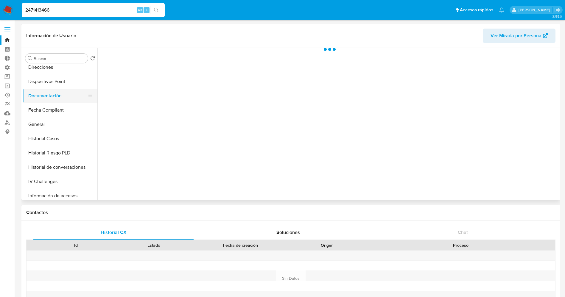
scroll to position [0, 0]
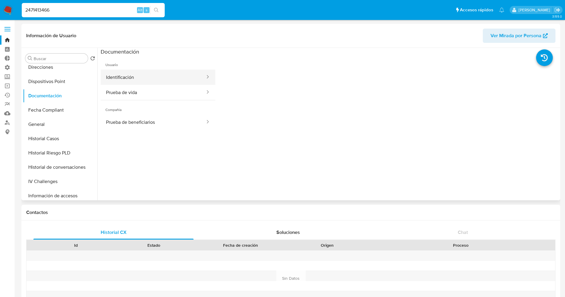
click at [142, 80] on button "Identificación" at bounding box center [153, 77] width 105 height 15
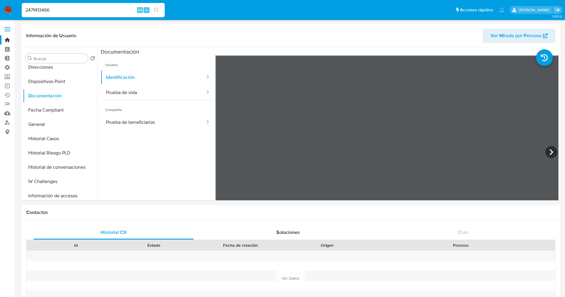
drag, startPoint x: 55, startPoint y: 7, endPoint x: 0, endPoint y: 6, distance: 55.4
click at [0, 6] on nav "Pausado Ver notificaciones 2471413466 Alt s Accesos rápidos Presiona las siguie…" at bounding box center [282, 10] width 565 height 20
paste input "5670188"
type input "2567018866"
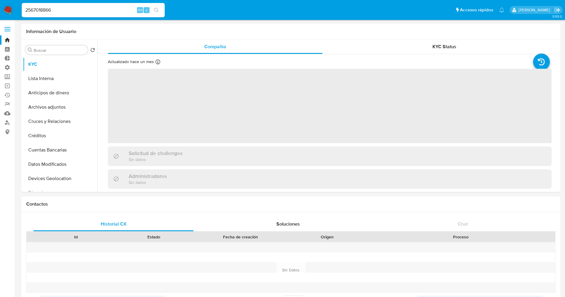
select select "10"
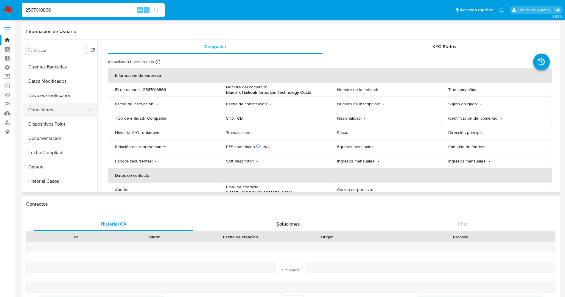
scroll to position [89, 0]
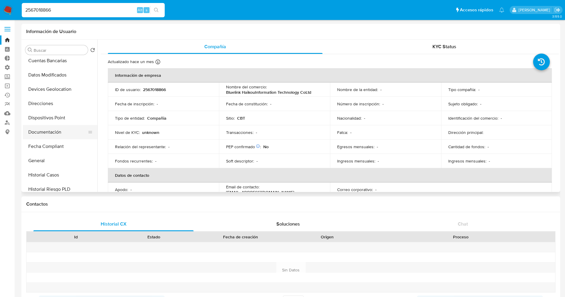
click at [52, 133] on button "Documentación" at bounding box center [58, 132] width 70 height 14
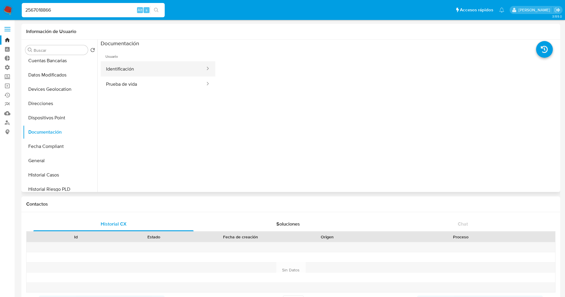
click at [152, 70] on button "Identificación" at bounding box center [153, 68] width 105 height 15
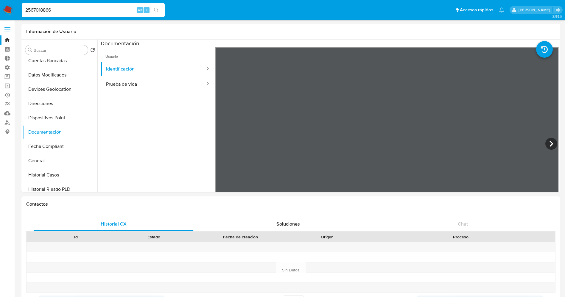
drag, startPoint x: 73, startPoint y: 10, endPoint x: 34, endPoint y: 19, distance: 40.1
click at [26, 18] on nav "Pausado Ver notificaciones 2567018866 Alt s Accesos rápidos Presiona las siguie…" at bounding box center [282, 10] width 565 height 20
paste input "5033"
type input "2567050336"
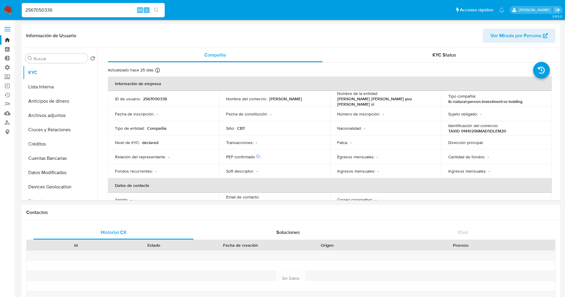
select select "10"
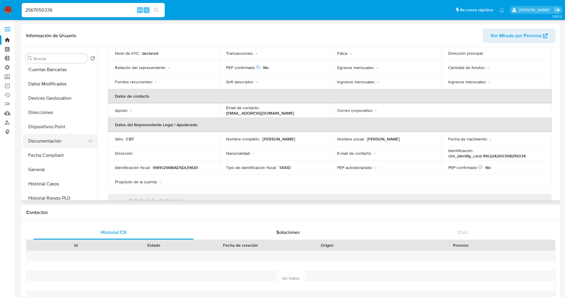
scroll to position [89, 0]
click at [39, 143] on button "Documentación" at bounding box center [58, 141] width 70 height 14
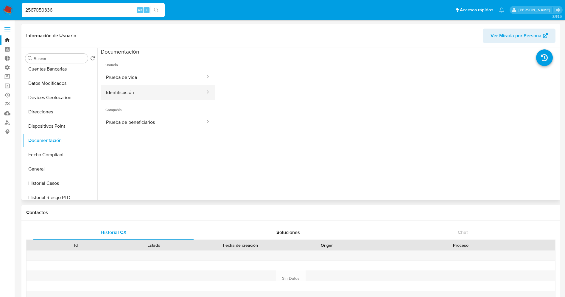
click at [167, 86] on button "Identificación" at bounding box center [153, 92] width 105 height 15
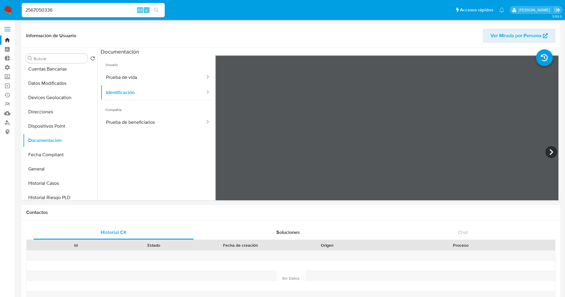
drag, startPoint x: 58, startPoint y: 8, endPoint x: 5, endPoint y: 7, distance: 53.1
click at [5, 7] on nav "Pausado Ver notificaciones 2567050336 Alt s Accesos rápidos Presiona las siguie…" at bounding box center [282, 10] width 565 height 20
paste input "8840185"
type input "2588401856"
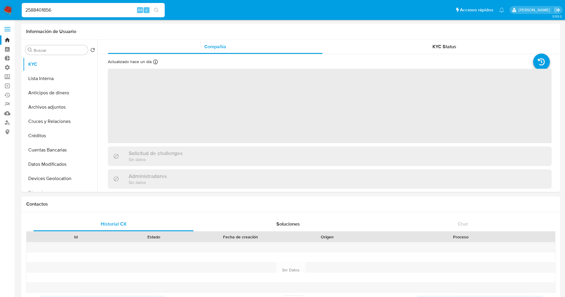
select select "10"
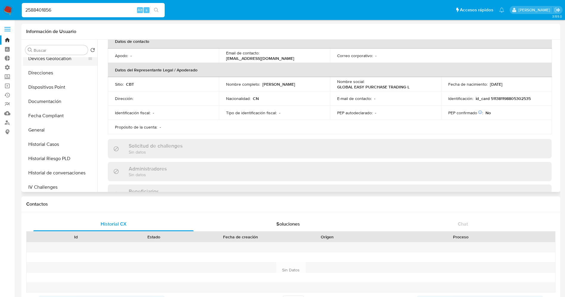
scroll to position [134, 0]
click at [30, 85] on button "Documentación" at bounding box center [58, 87] width 70 height 14
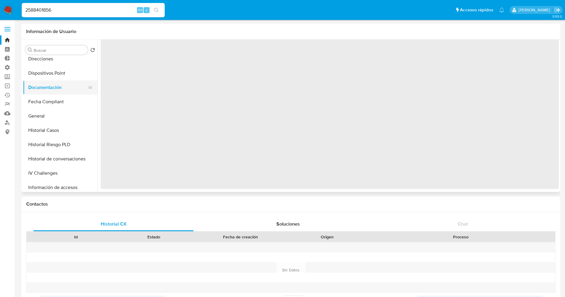
scroll to position [0, 0]
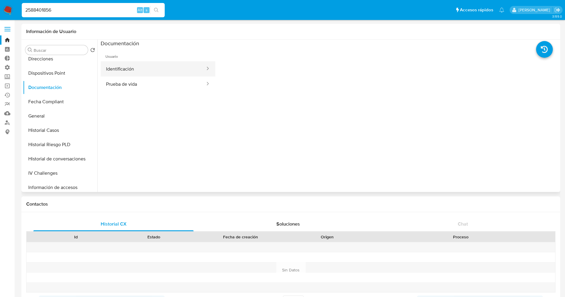
click at [136, 67] on button "Identificación" at bounding box center [153, 68] width 105 height 15
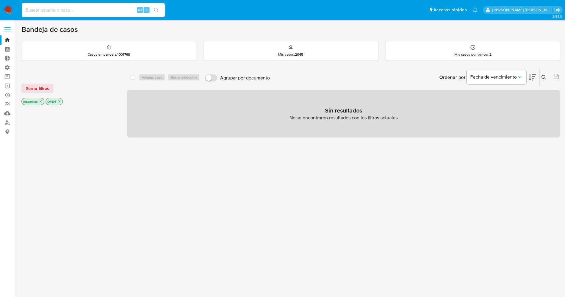
click at [42, 10] on input at bounding box center [93, 10] width 143 height 8
type input "2471413466"
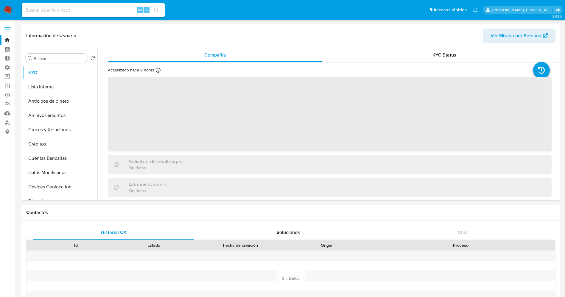
select select "10"
